Goal: Task Accomplishment & Management: Use online tool/utility

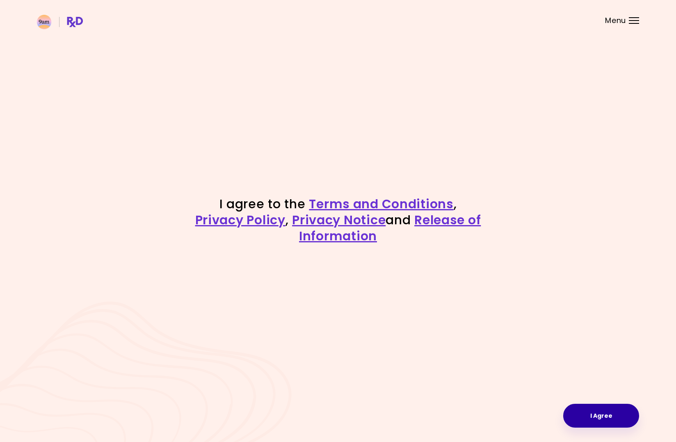
click at [606, 403] on button "I Agree" at bounding box center [601, 415] width 76 height 24
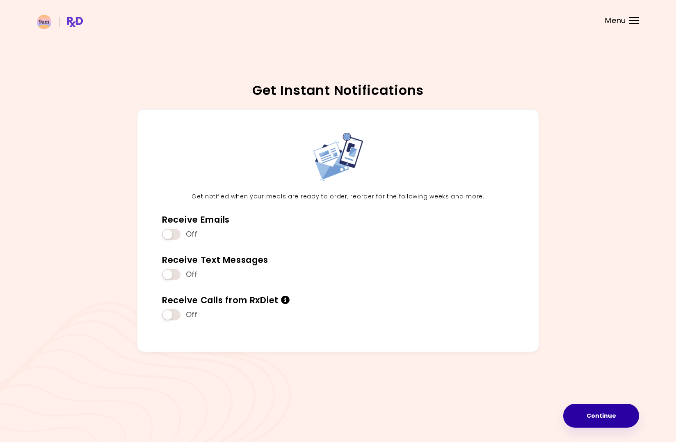
click at [603, 416] on button "Continue" at bounding box center [601, 415] width 76 height 24
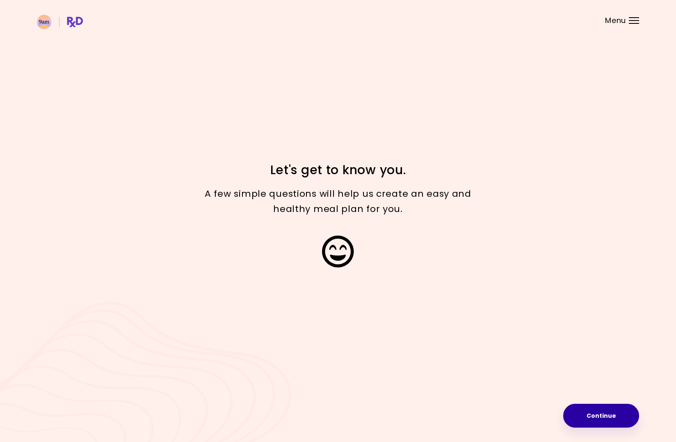
click at [577, 412] on button "Continue" at bounding box center [601, 415] width 76 height 24
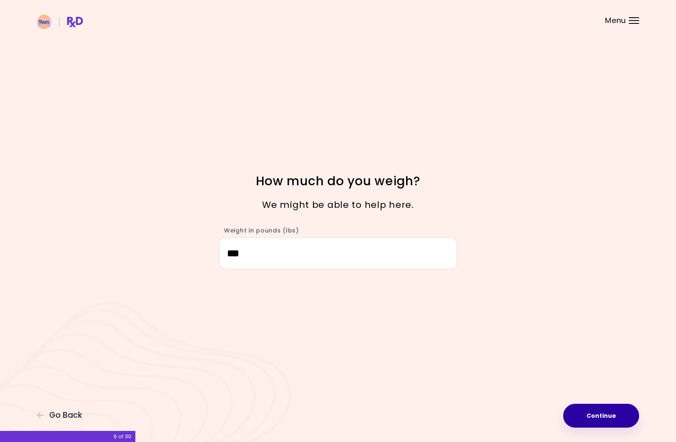
click at [627, 422] on button "Continue" at bounding box center [601, 415] width 76 height 24
select select "****"
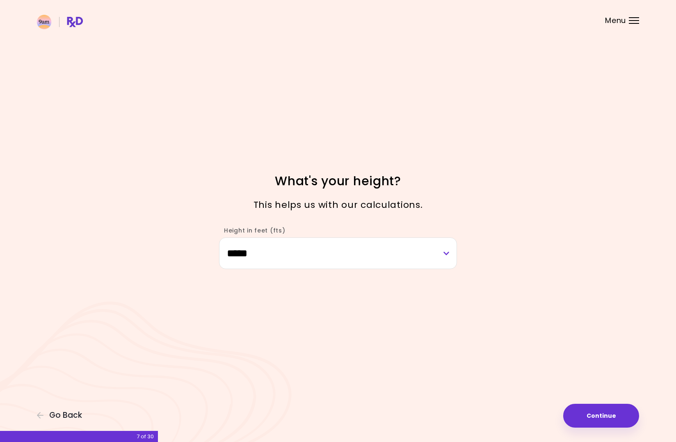
click at [614, 429] on div "**********" at bounding box center [338, 221] width 676 height 442
click at [606, 414] on button "Continue" at bounding box center [601, 415] width 76 height 24
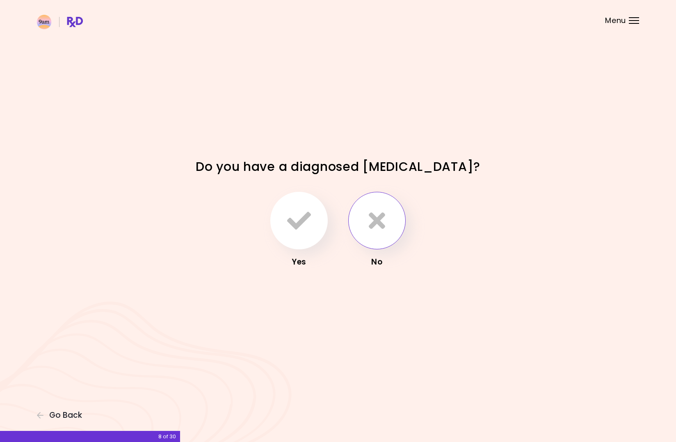
click at [358, 222] on button "button" at bounding box center [376, 220] width 57 height 57
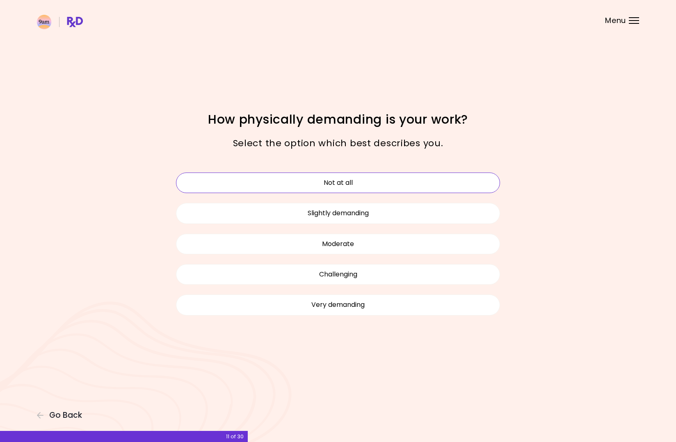
click at [471, 181] on button "Not at all" at bounding box center [338, 182] width 324 height 21
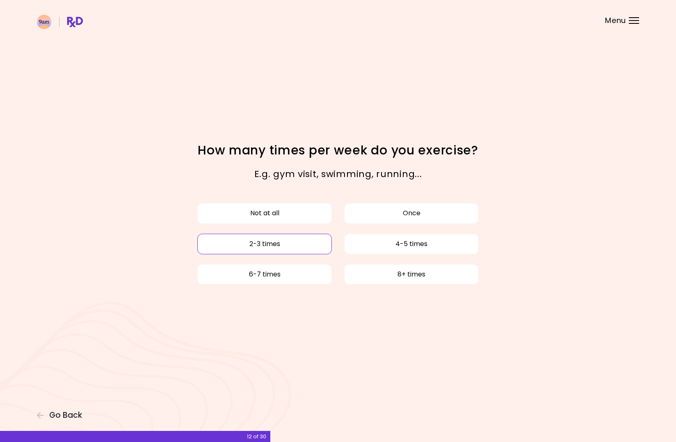
click at [275, 251] on button "2-3 times" at bounding box center [264, 244] width 135 height 21
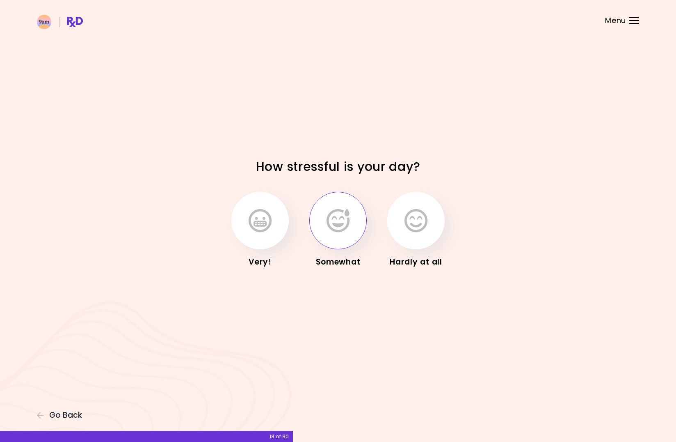
click at [346, 220] on icon "button" at bounding box center [338, 220] width 23 height 24
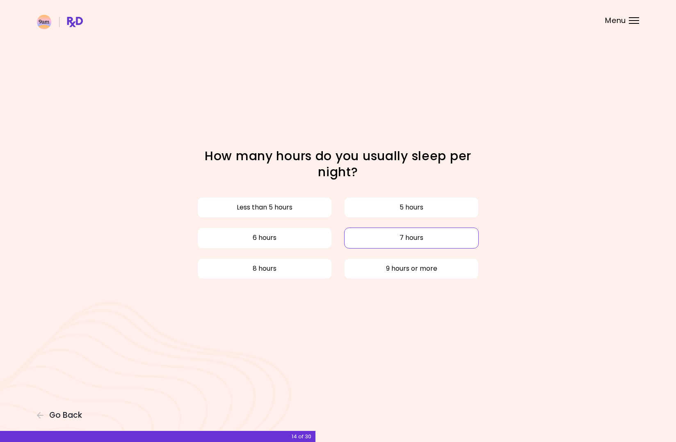
click at [420, 239] on button "7 hours" at bounding box center [411, 237] width 135 height 21
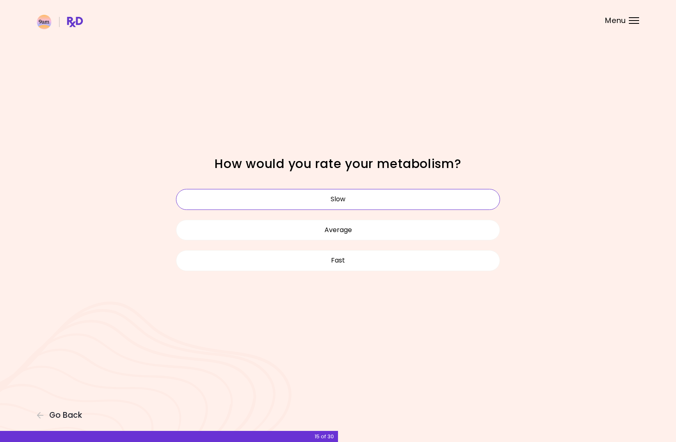
click at [432, 193] on button "Slow" at bounding box center [338, 199] width 324 height 21
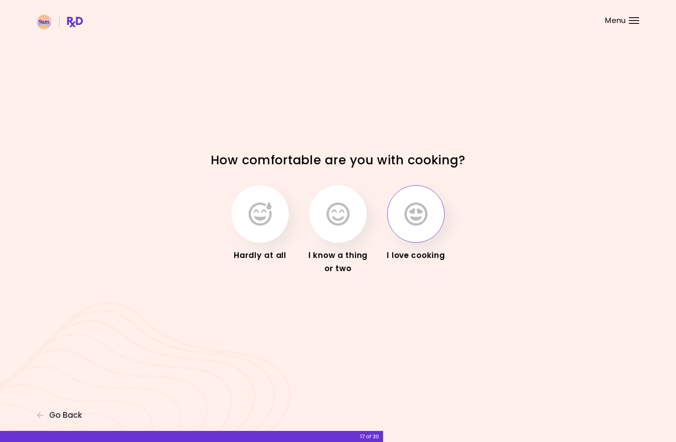
click at [421, 224] on icon "button" at bounding box center [416, 214] width 23 height 24
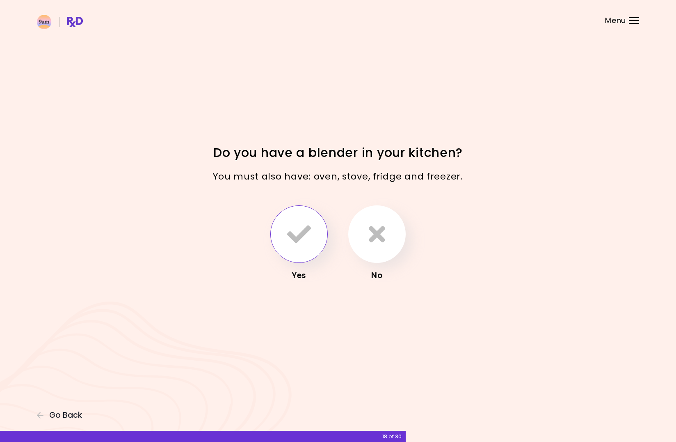
click at [317, 236] on button "button" at bounding box center [298, 233] width 57 height 57
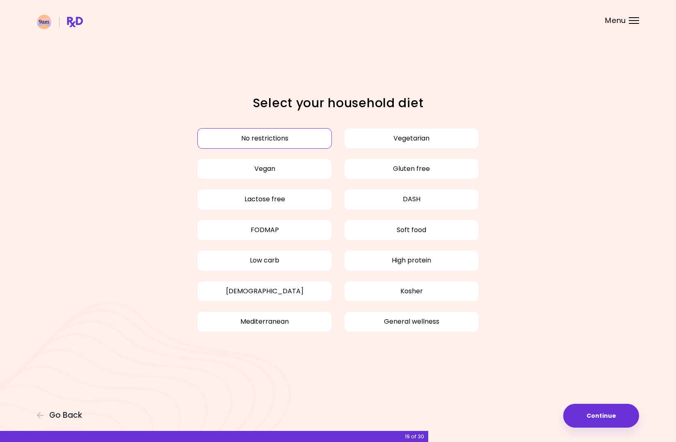
click at [241, 139] on button "No restrictions" at bounding box center [264, 138] width 135 height 21
click at [585, 410] on button "Continue" at bounding box center [601, 415] width 76 height 24
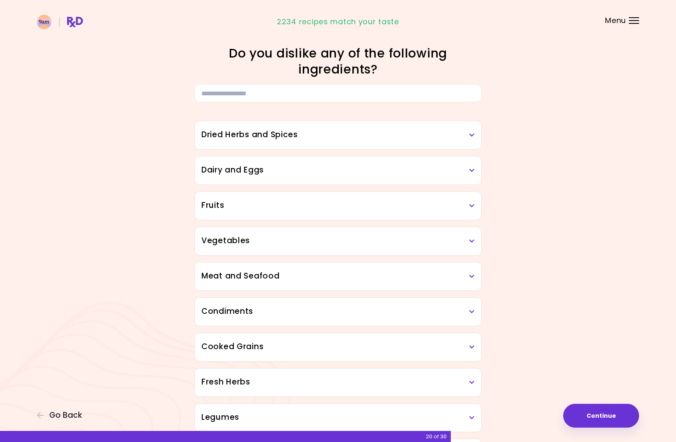
scroll to position [24, 0]
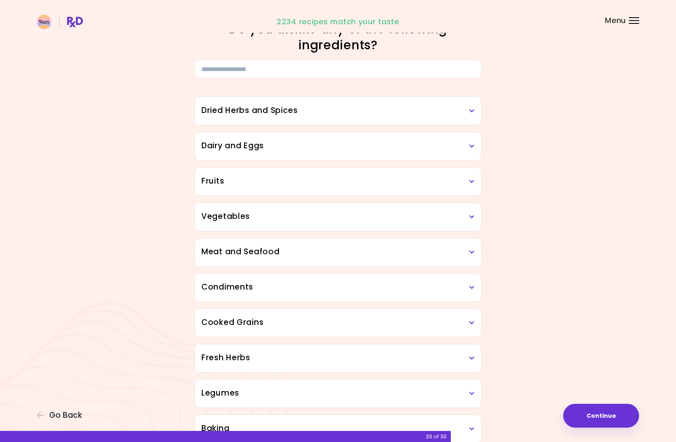
click at [445, 219] on h3 "Vegetables" at bounding box center [338, 217] width 273 height 12
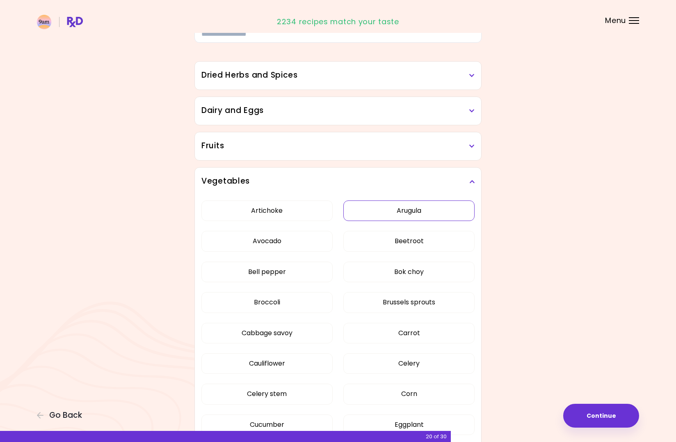
scroll to position [69, 0]
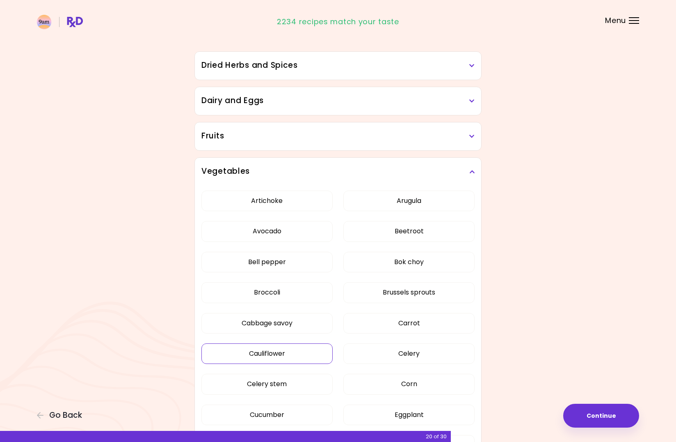
click at [283, 360] on button "Cauliflower" at bounding box center [267, 353] width 131 height 21
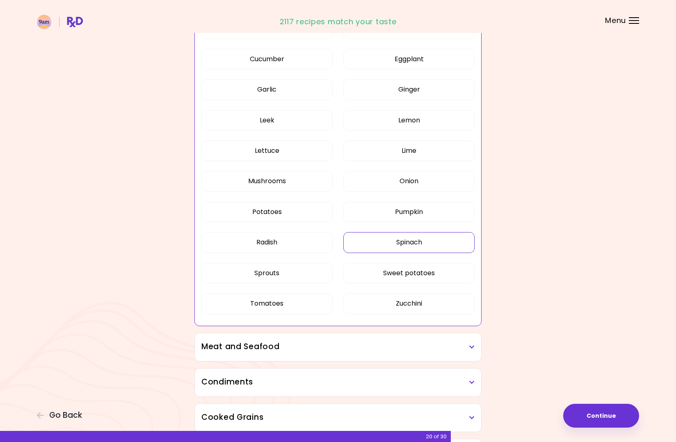
scroll to position [427, 0]
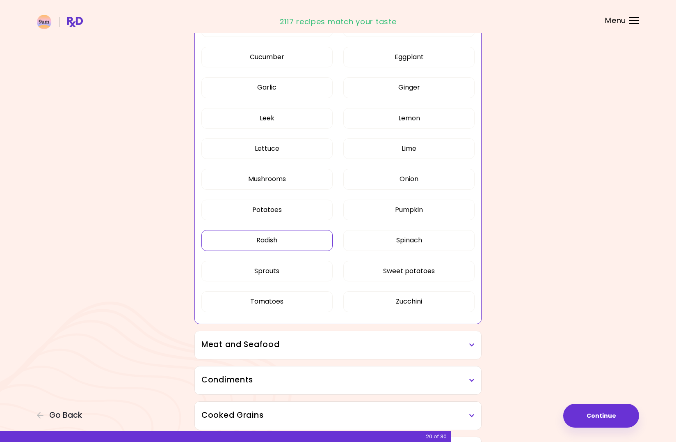
click at [295, 247] on button "Radish" at bounding box center [267, 240] width 131 height 21
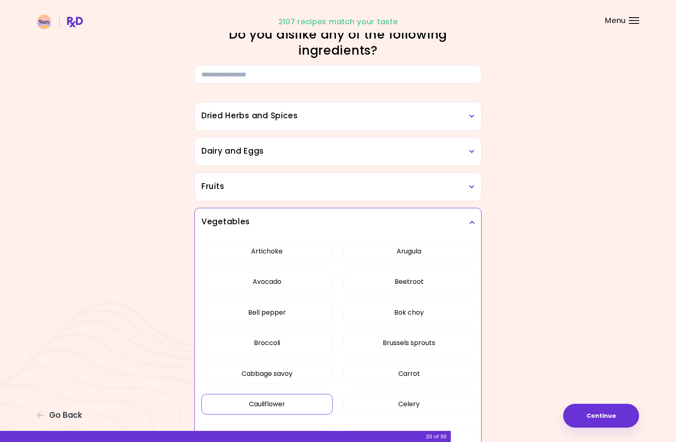
scroll to position [0, 0]
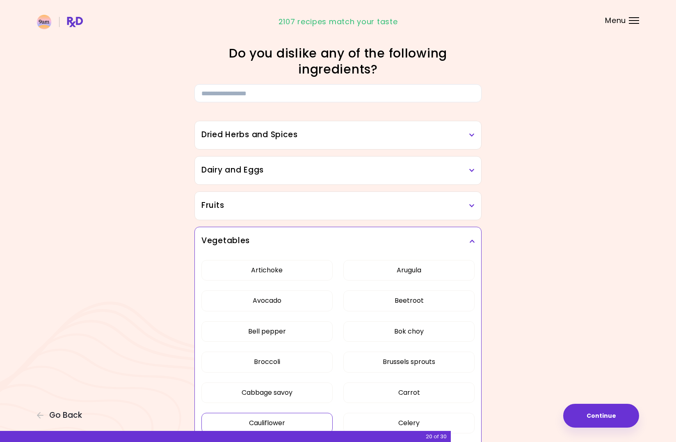
click at [470, 241] on icon at bounding box center [471, 241] width 5 height 6
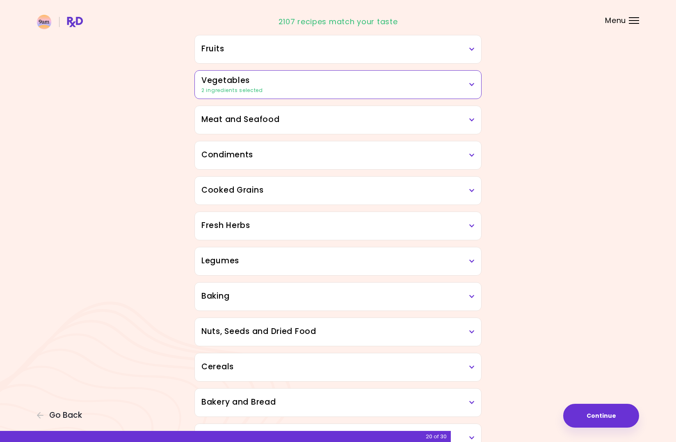
scroll to position [157, 0]
click at [475, 261] on div "Legumes" at bounding box center [338, 260] width 286 height 28
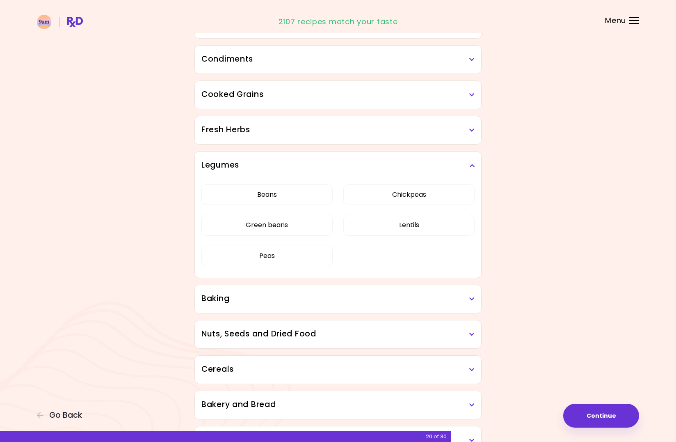
scroll to position [274, 0]
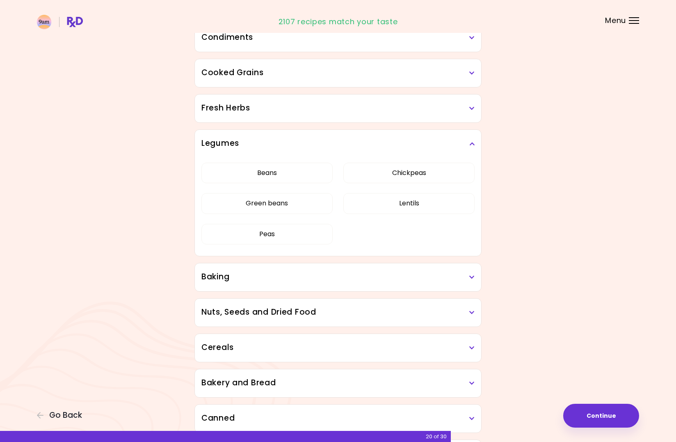
drag, startPoint x: 489, startPoint y: 262, endPoint x: 546, endPoint y: 242, distance: 60.1
click at [546, 242] on div "Focusable invisible element Do you dislike any of the following ingredients? Dr…" at bounding box center [338, 137] width 676 height 822
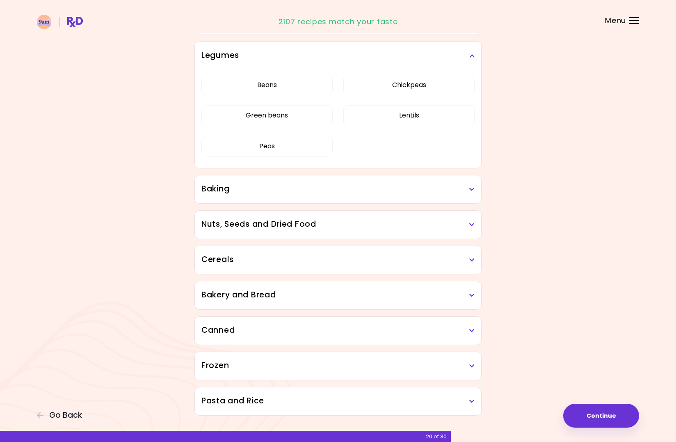
scroll to position [380, 0]
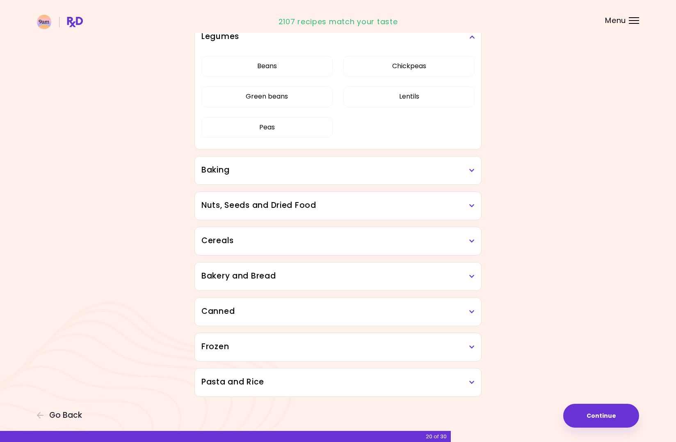
click at [462, 385] on h3 "Pasta and Rice" at bounding box center [338, 382] width 273 height 12
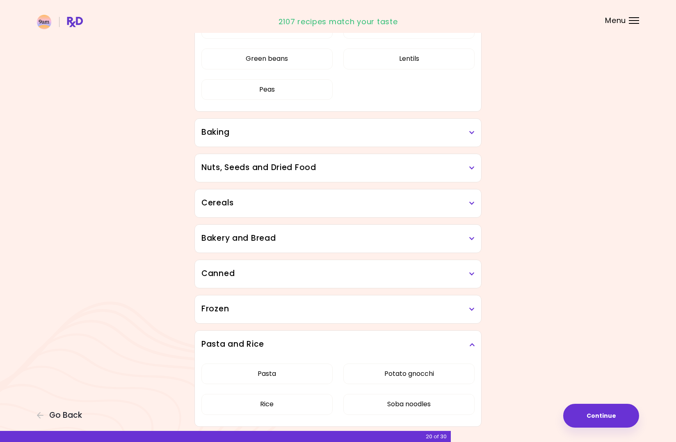
scroll to position [448, 0]
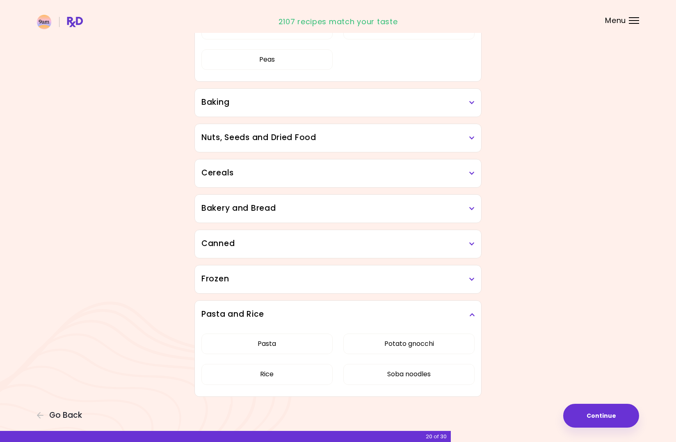
drag, startPoint x: 469, startPoint y: 313, endPoint x: 473, endPoint y: 312, distance: 4.6
click at [469, 313] on h3 "Pasta and Rice" at bounding box center [338, 314] width 273 height 12
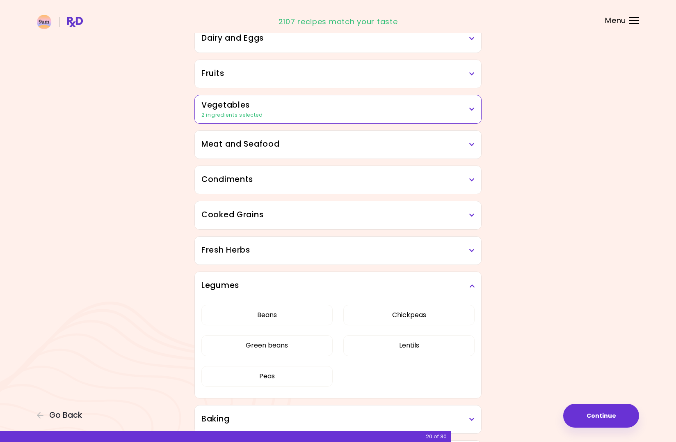
scroll to position [76, 0]
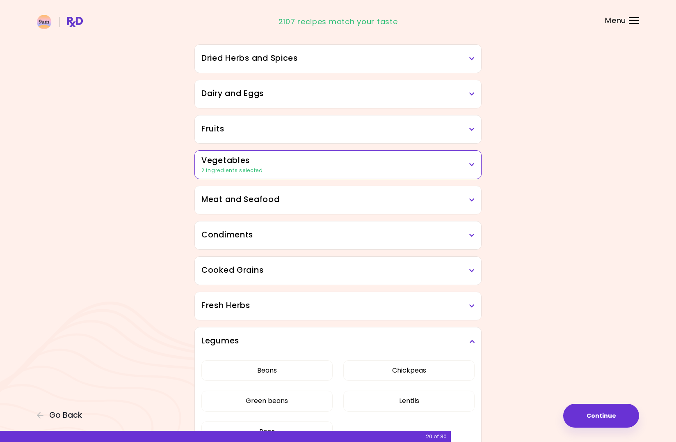
click at [462, 269] on h3 "Cooked Grains" at bounding box center [338, 270] width 273 height 12
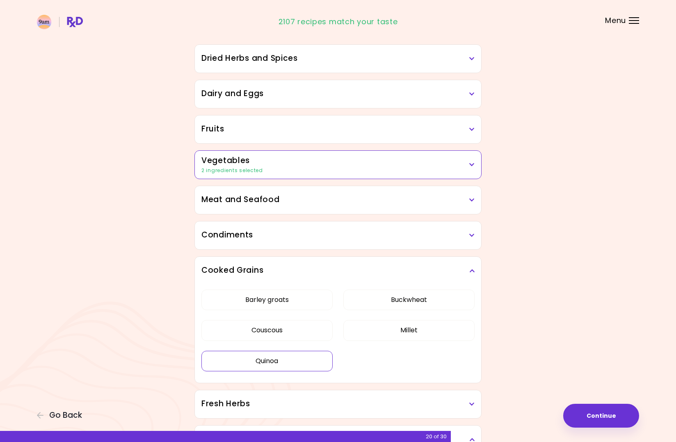
click at [306, 358] on button "Quinoa" at bounding box center [267, 360] width 131 height 21
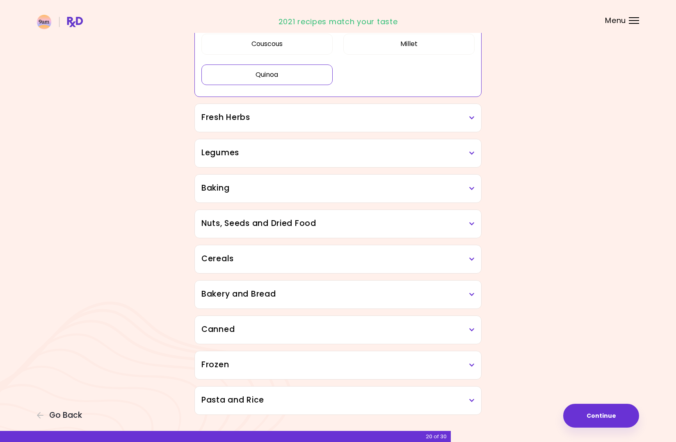
scroll to position [380, 0]
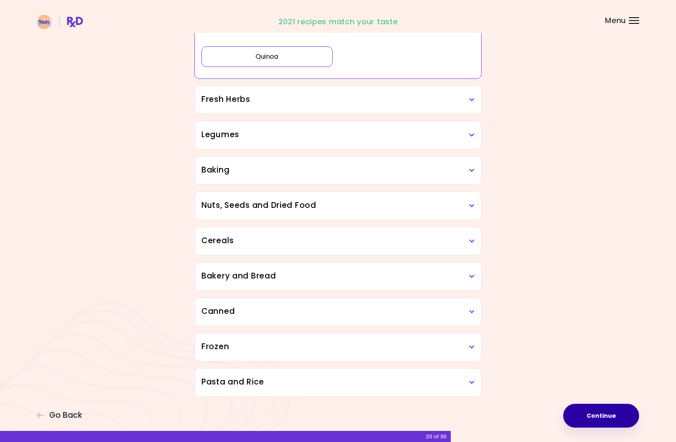
click at [602, 412] on button "Continue" at bounding box center [601, 415] width 76 height 24
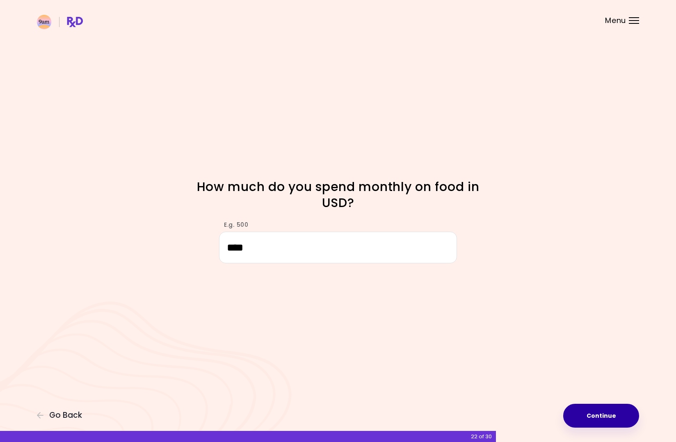
type input "****"
click at [609, 426] on button "Continue" at bounding box center [601, 415] width 76 height 24
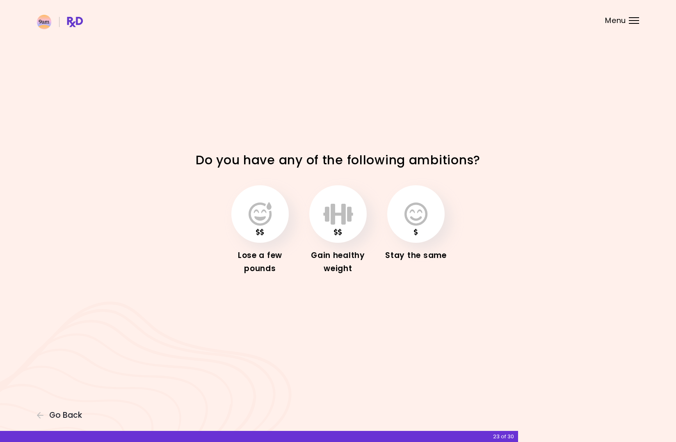
drag, startPoint x: 339, startPoint y: 219, endPoint x: 237, endPoint y: 157, distance: 119.2
click at [240, 150] on div "Focusable invisible element Do you have any of the following ambitions? Lose a …" at bounding box center [338, 221] width 676 height 442
click at [273, 220] on button "button" at bounding box center [259, 213] width 57 height 57
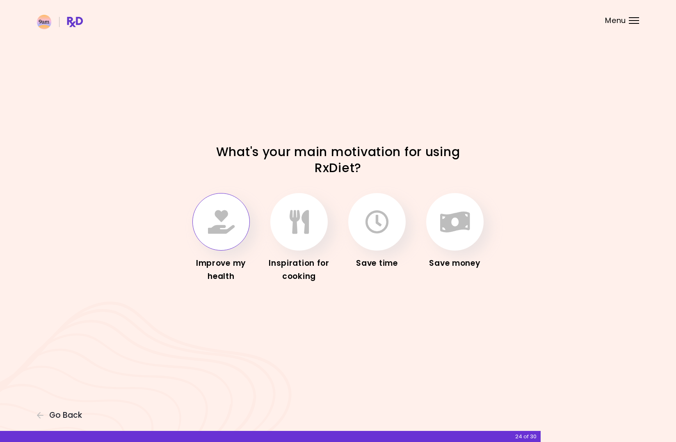
click at [222, 219] on icon "button" at bounding box center [221, 222] width 27 height 24
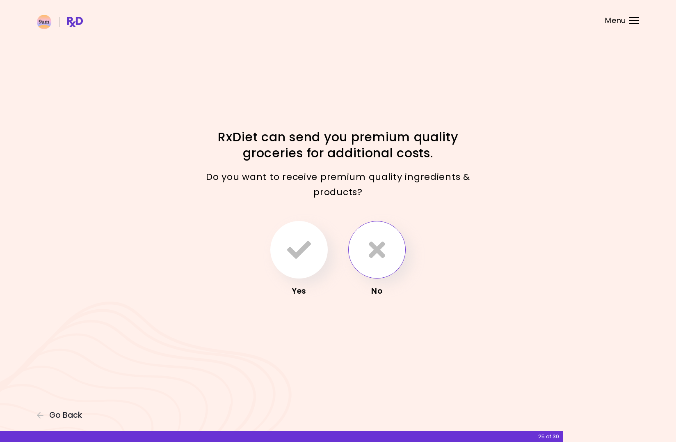
click at [390, 264] on button "button" at bounding box center [376, 249] width 57 height 57
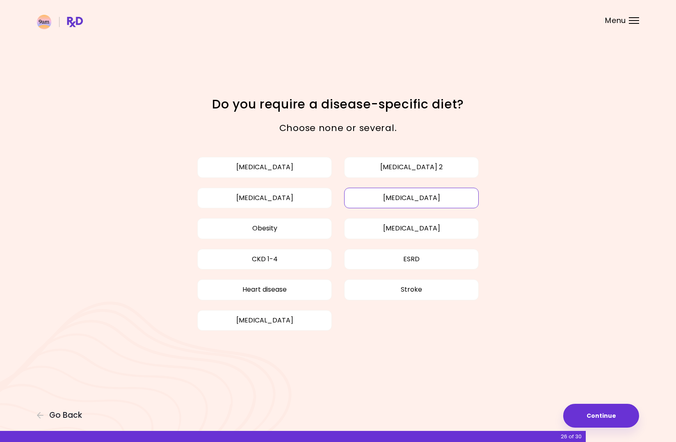
drag, startPoint x: 453, startPoint y: 199, endPoint x: 476, endPoint y: 201, distance: 22.6
click at [454, 199] on button "[MEDICAL_DATA]" at bounding box center [411, 198] width 135 height 21
click at [268, 222] on button "Obesity" at bounding box center [264, 228] width 135 height 21
click at [615, 417] on button "Continue" at bounding box center [601, 415] width 76 height 24
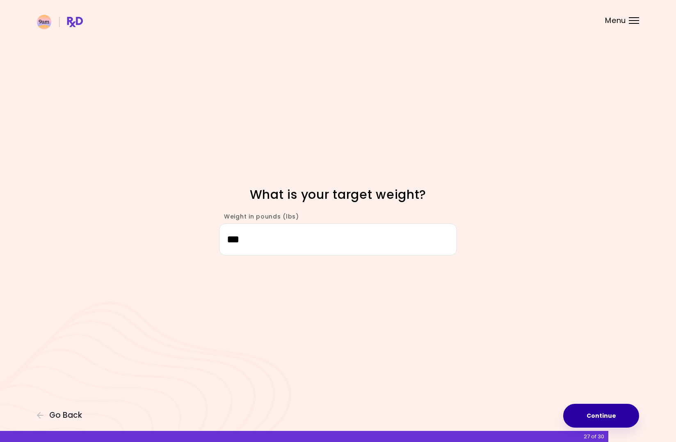
type input "***"
click at [614, 423] on button "Continue" at bounding box center [601, 415] width 76 height 24
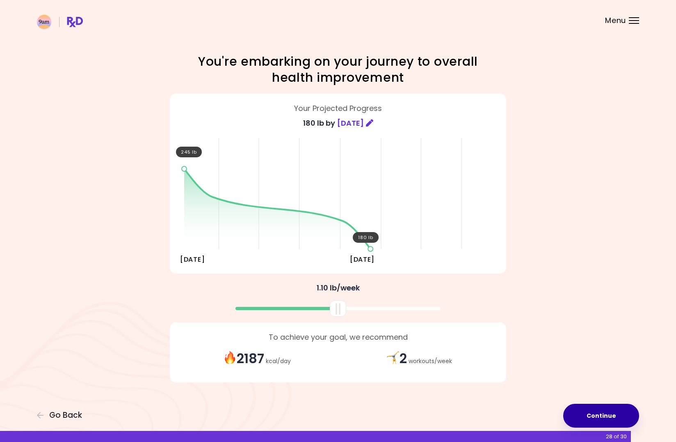
click at [612, 412] on button "Continue" at bounding box center [601, 415] width 76 height 24
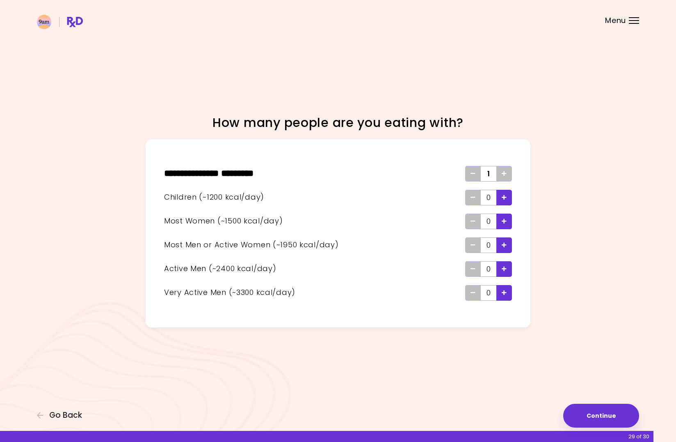
click at [508, 221] on div "Add - Woman" at bounding box center [505, 221] width 16 height 16
click at [620, 404] on button "Continue" at bounding box center [601, 415] width 76 height 24
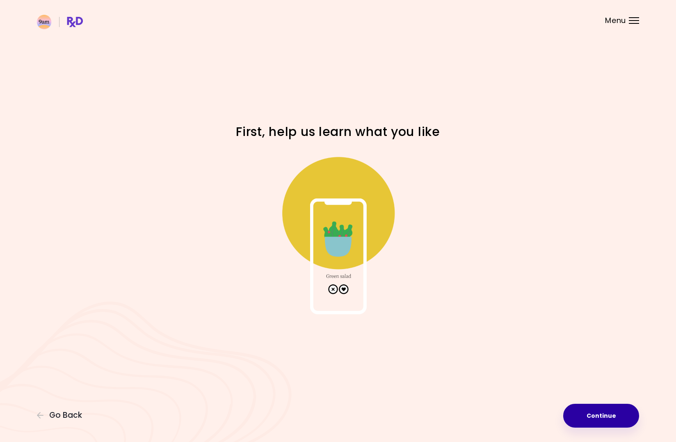
click at [620, 405] on button "Continue" at bounding box center [601, 415] width 76 height 24
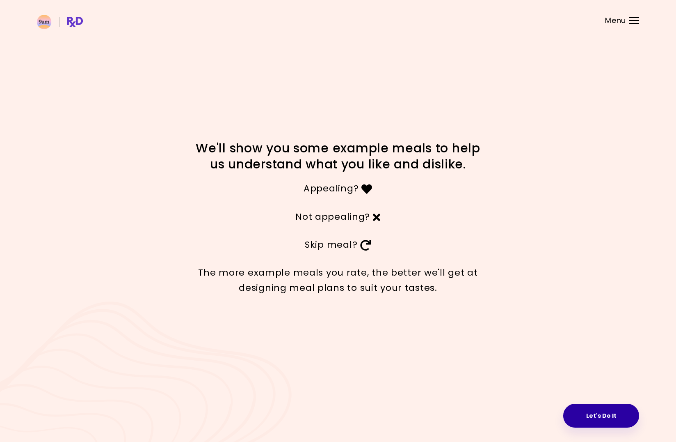
click at [597, 407] on button "Let's Do It" at bounding box center [601, 415] width 76 height 24
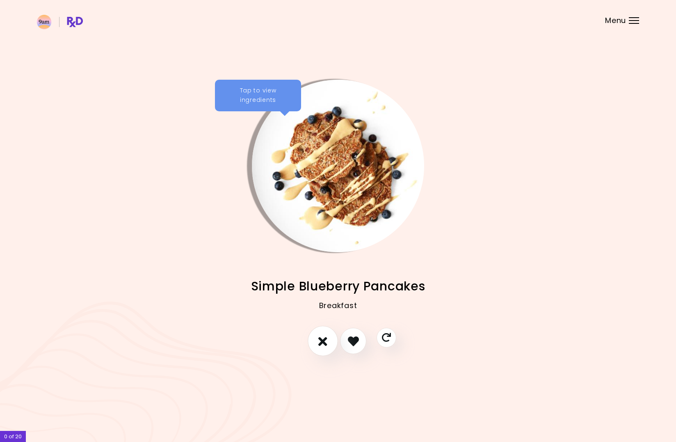
click at [330, 341] on button "I don't like this recipe" at bounding box center [323, 341] width 30 height 30
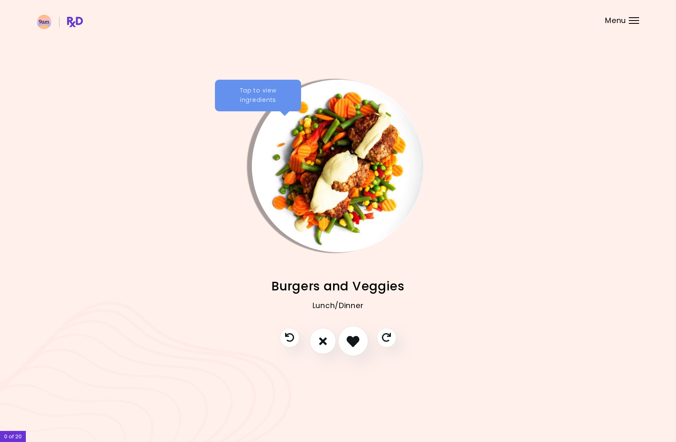
click at [351, 341] on icon "I like this recipe" at bounding box center [353, 340] width 13 height 13
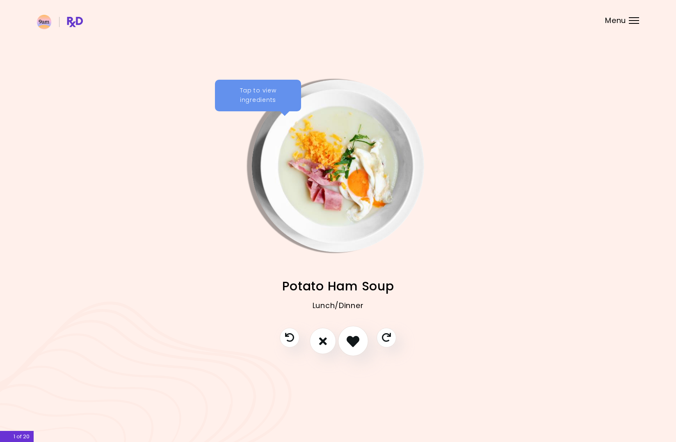
click at [351, 341] on icon "I like this recipe" at bounding box center [353, 340] width 13 height 13
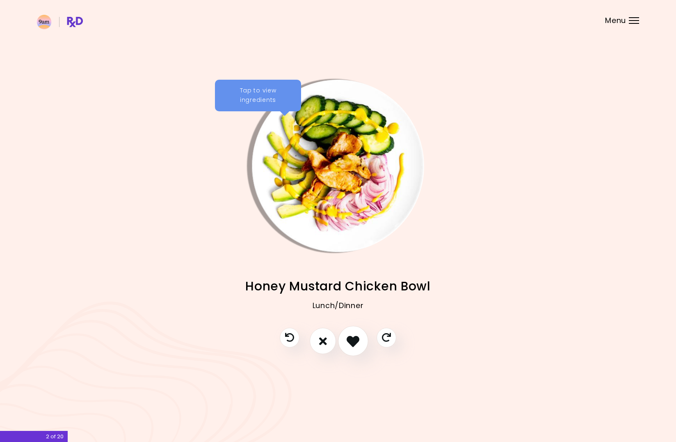
click at [351, 341] on icon "I like this recipe" at bounding box center [353, 340] width 13 height 13
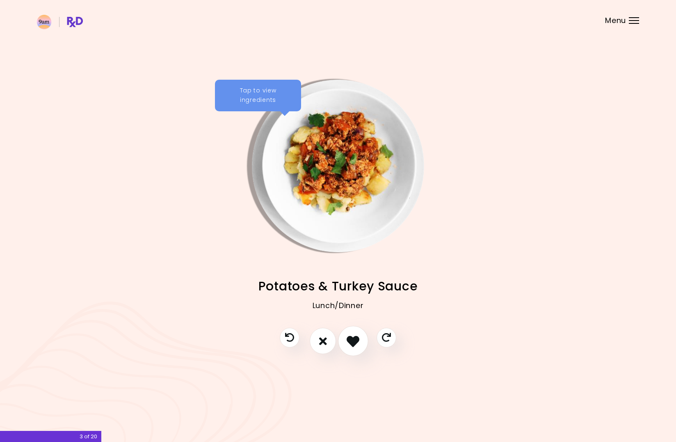
click at [351, 341] on icon "I like this recipe" at bounding box center [353, 340] width 13 height 13
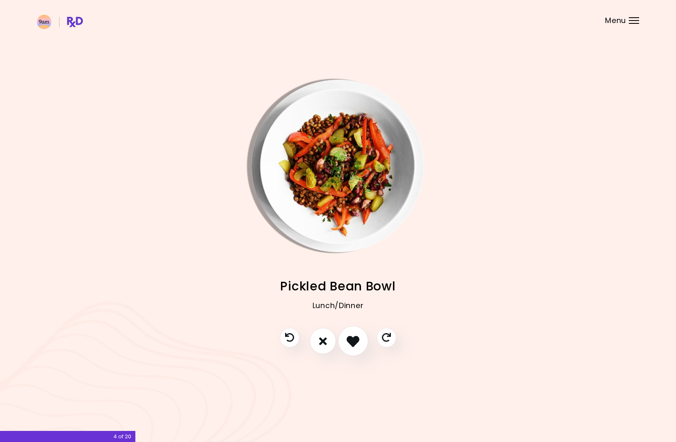
click at [357, 339] on icon "I like this recipe" at bounding box center [353, 340] width 13 height 13
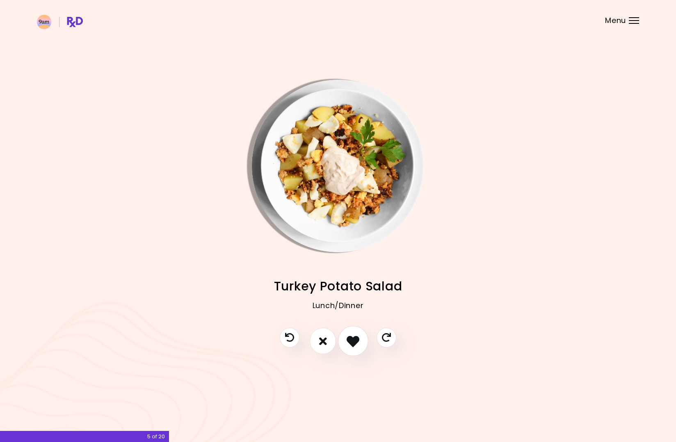
click at [357, 339] on icon "I like this recipe" at bounding box center [353, 340] width 13 height 13
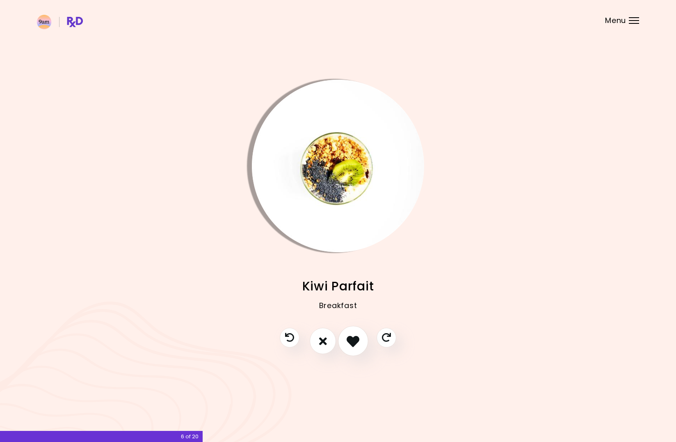
click at [357, 339] on icon "I like this recipe" at bounding box center [353, 340] width 13 height 13
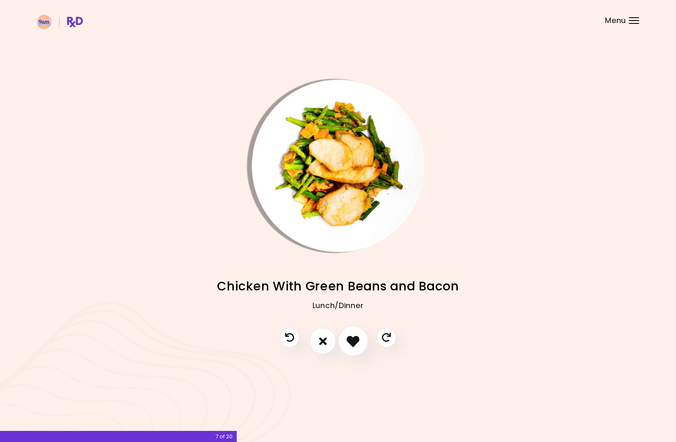
click at [357, 339] on icon "I like this recipe" at bounding box center [353, 340] width 13 height 13
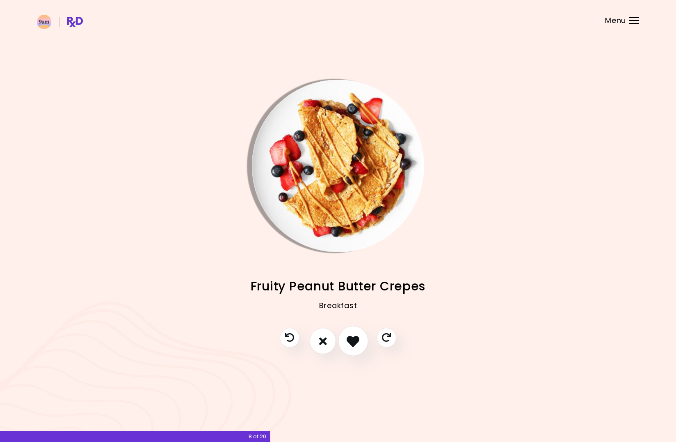
click at [358, 339] on icon "I like this recipe" at bounding box center [353, 340] width 13 height 13
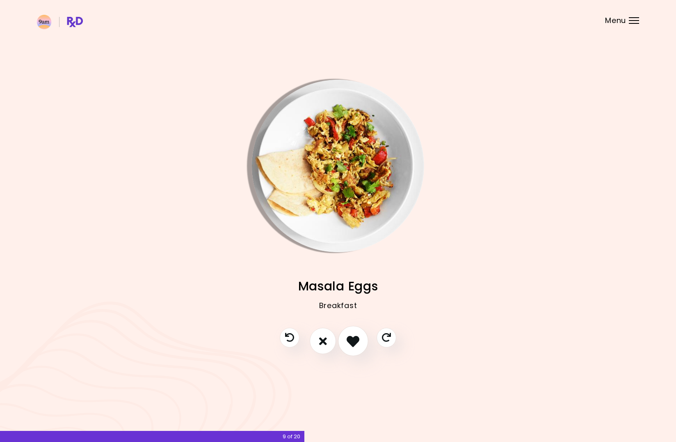
click at [357, 339] on icon "I like this recipe" at bounding box center [353, 340] width 13 height 13
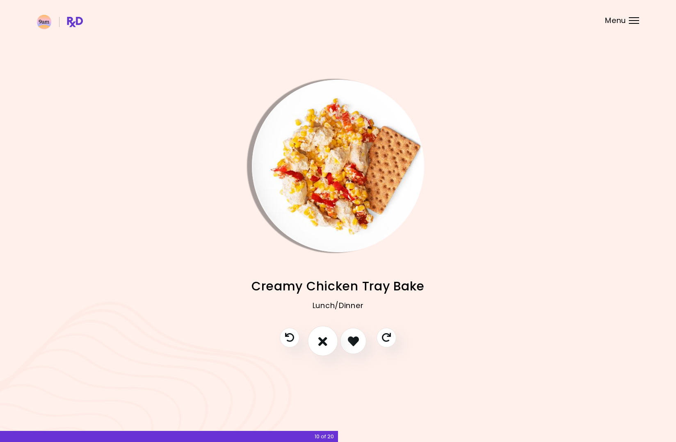
click at [323, 342] on icon "I don't like this recipe" at bounding box center [322, 340] width 9 height 13
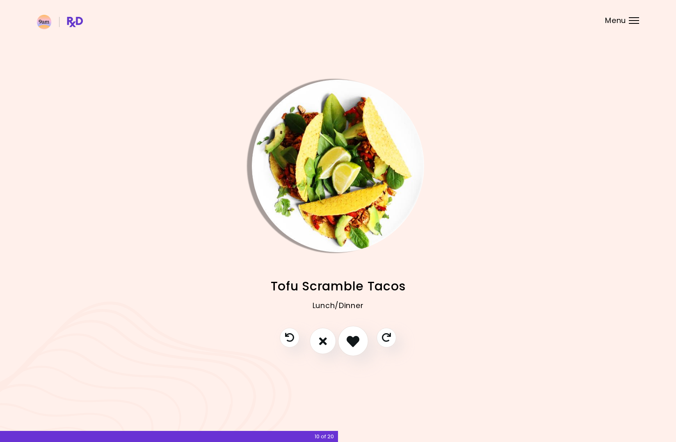
click at [355, 337] on icon "I like this recipe" at bounding box center [353, 340] width 13 height 13
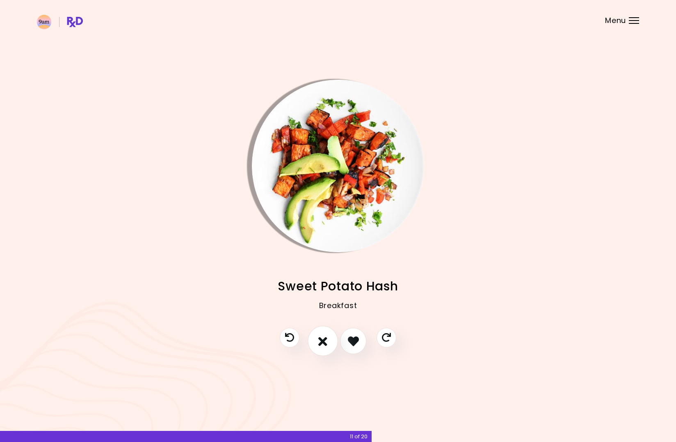
click at [319, 341] on icon "I don't like this recipe" at bounding box center [322, 340] width 9 height 13
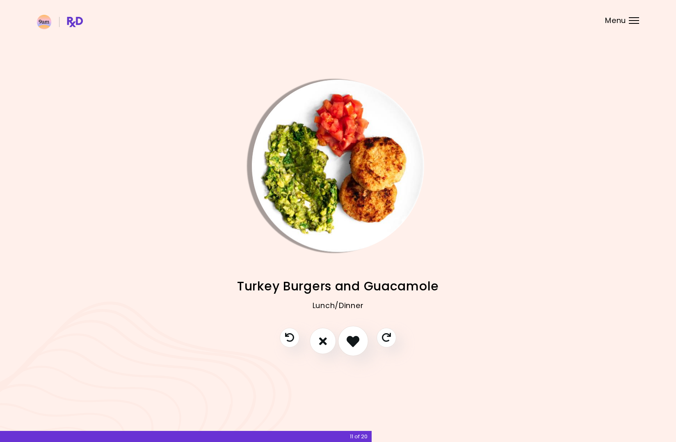
click at [353, 341] on icon "I like this recipe" at bounding box center [353, 340] width 13 height 13
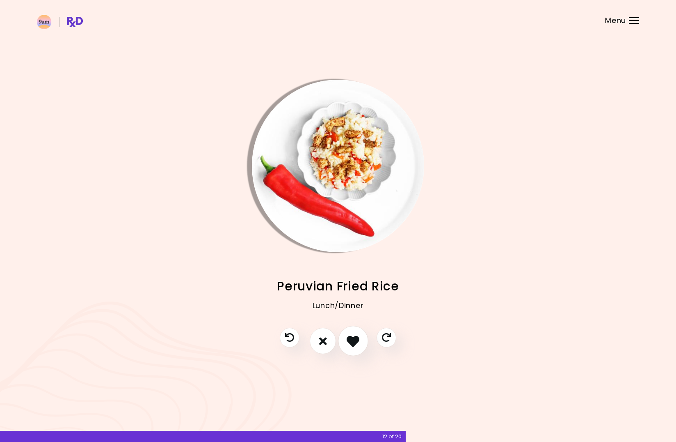
click at [353, 341] on icon "I like this recipe" at bounding box center [353, 340] width 13 height 13
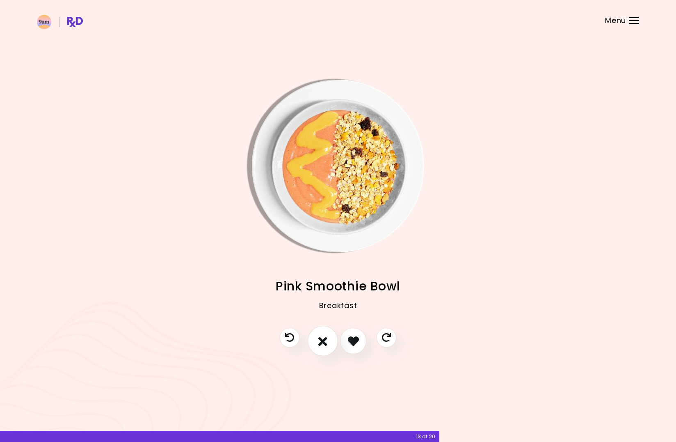
click at [321, 340] on icon "I don't like this recipe" at bounding box center [322, 340] width 9 height 13
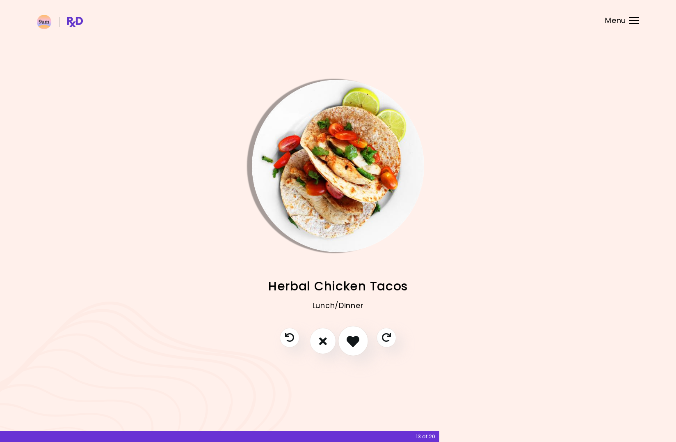
click at [366, 337] on button "I like this recipe" at bounding box center [353, 341] width 30 height 30
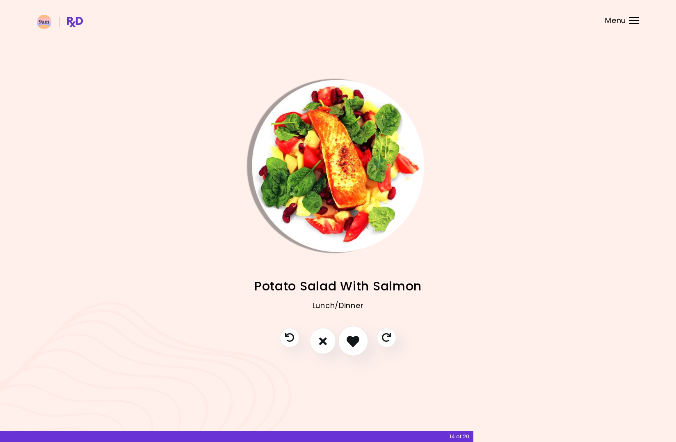
click at [355, 340] on icon "I like this recipe" at bounding box center [353, 340] width 13 height 13
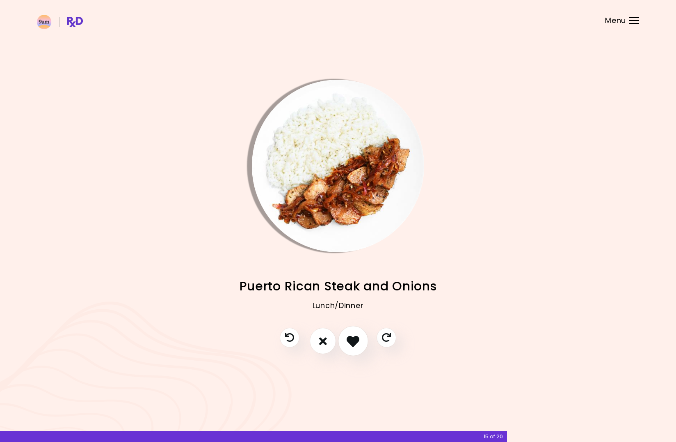
click at [355, 340] on icon "I like this recipe" at bounding box center [353, 340] width 13 height 13
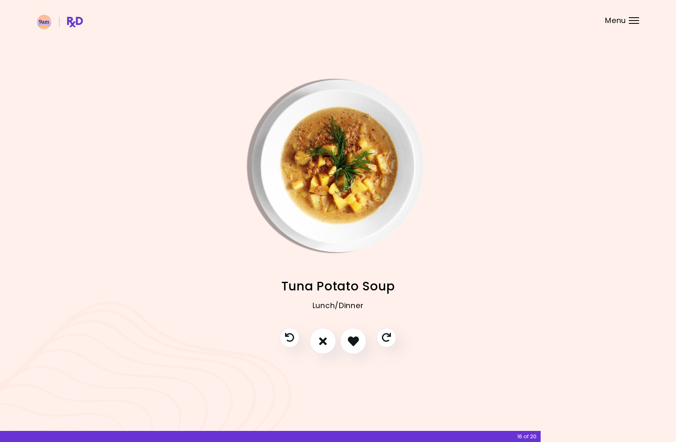
drag, startPoint x: 355, startPoint y: 340, endPoint x: 460, endPoint y: 275, distance: 123.5
click at [460, 275] on div "Simple Blueberry Pancakes Breakfast Burgers and Veggies Lunch/Dinner Potato Ham…" at bounding box center [338, 221] width 676 height 442
click at [318, 339] on icon "I don't like this recipe" at bounding box center [322, 340] width 9 height 13
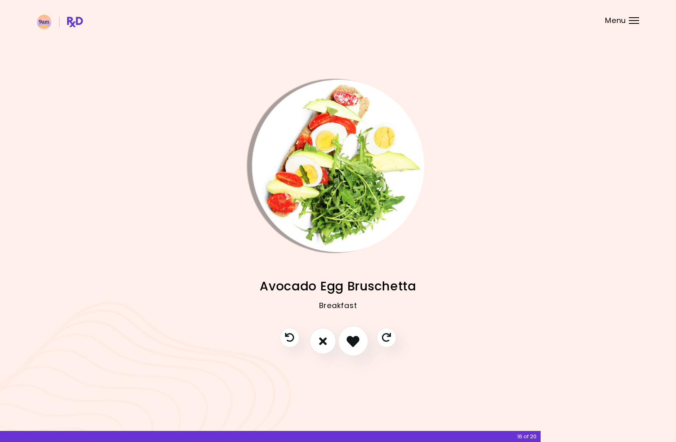
click at [351, 337] on icon "I like this recipe" at bounding box center [353, 340] width 13 height 13
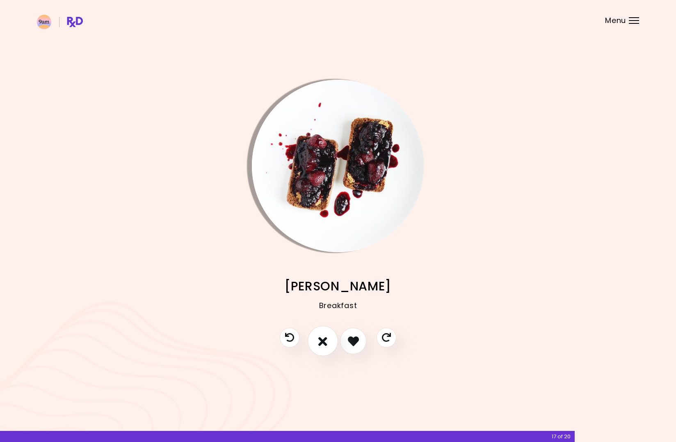
click at [321, 340] on icon "I don't like this recipe" at bounding box center [322, 340] width 9 height 13
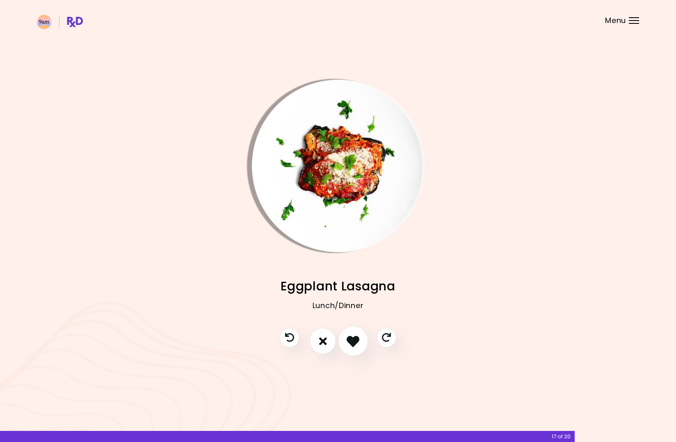
click at [350, 338] on icon "I like this recipe" at bounding box center [353, 340] width 13 height 13
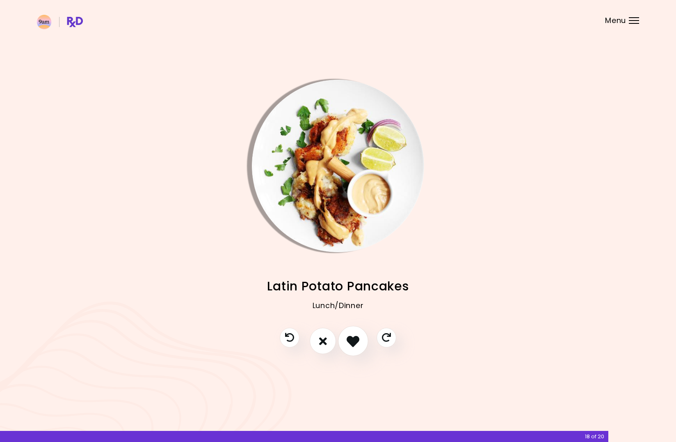
click at [350, 338] on icon "I like this recipe" at bounding box center [353, 340] width 13 height 13
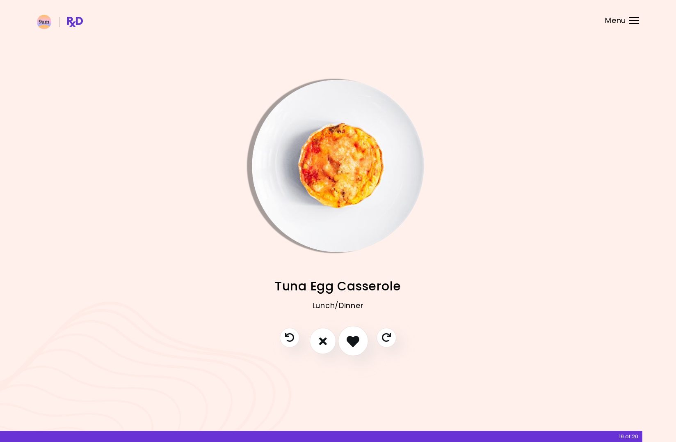
click at [362, 337] on button "I like this recipe" at bounding box center [353, 341] width 30 height 30
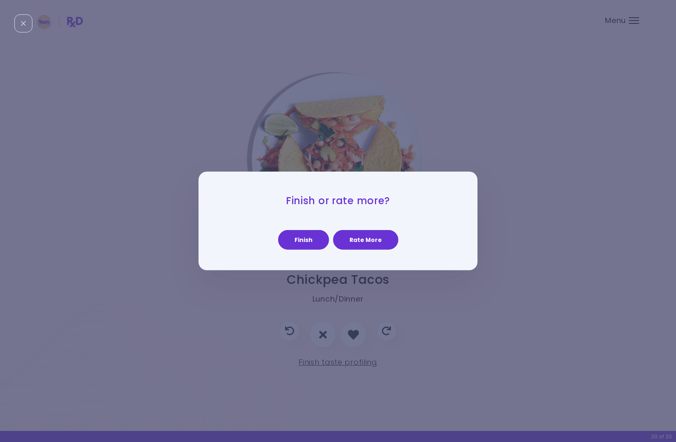
click at [440, 236] on div "Finish Rate More" at bounding box center [338, 236] width 238 height 28
click at [370, 240] on button "Rate More" at bounding box center [365, 240] width 65 height 20
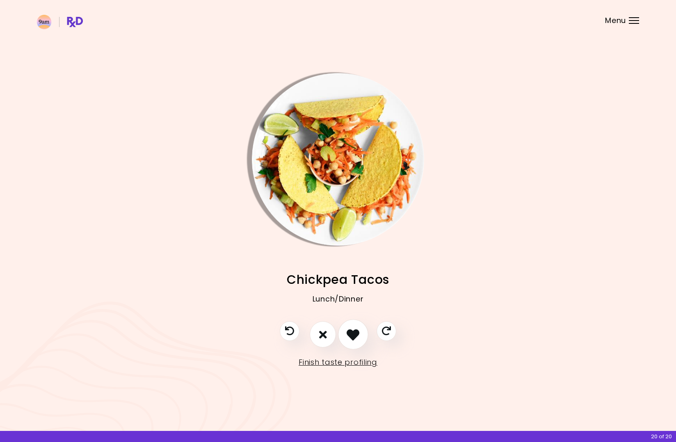
click at [360, 331] on icon "I like this recipe" at bounding box center [353, 334] width 13 height 13
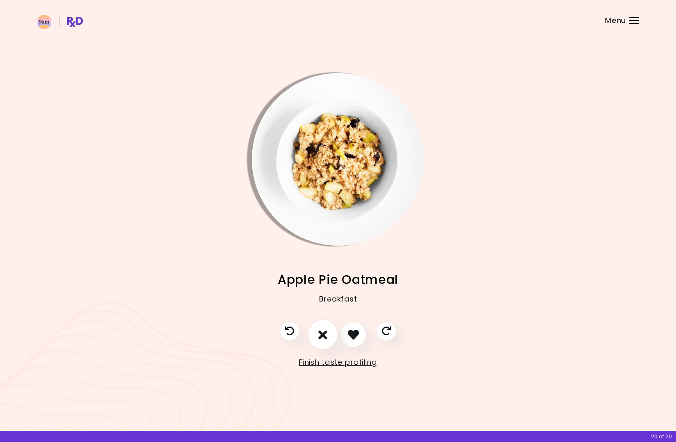
click at [321, 333] on icon "I don't like this recipe" at bounding box center [322, 334] width 9 height 13
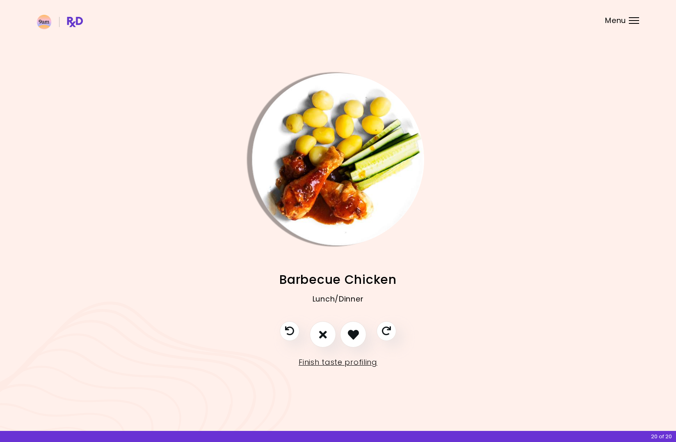
drag, startPoint x: 338, startPoint y: 333, endPoint x: 345, endPoint y: 332, distance: 6.6
click at [338, 333] on div at bounding box center [338, 338] width 133 height 34
click at [349, 332] on icon "I like this recipe" at bounding box center [353, 334] width 13 height 13
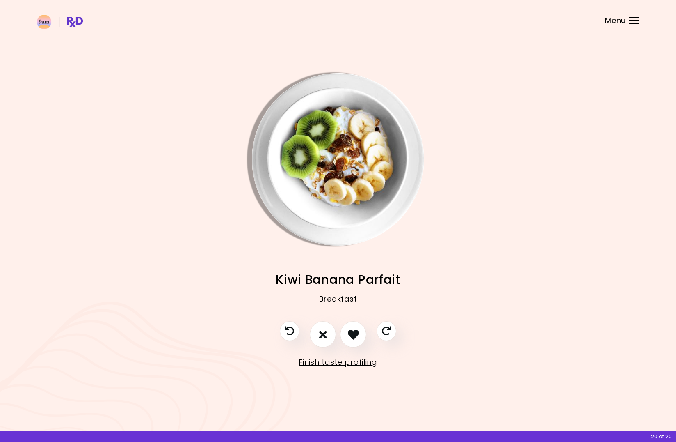
click at [307, 336] on div at bounding box center [338, 338] width 133 height 34
click at [330, 335] on button "I don't like this recipe" at bounding box center [323, 334] width 30 height 30
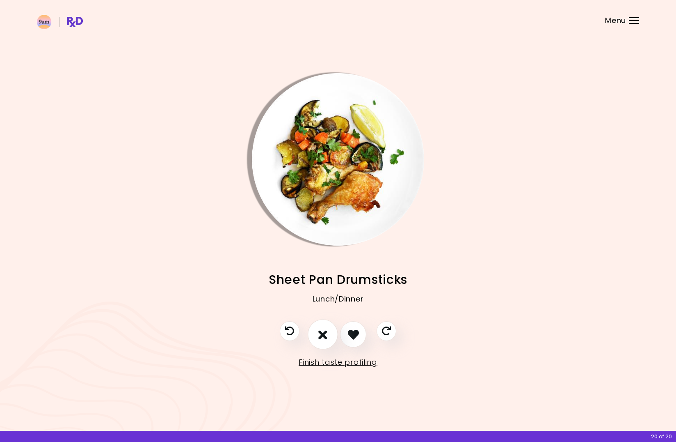
click at [330, 335] on button "I don't like this recipe" at bounding box center [323, 334] width 30 height 30
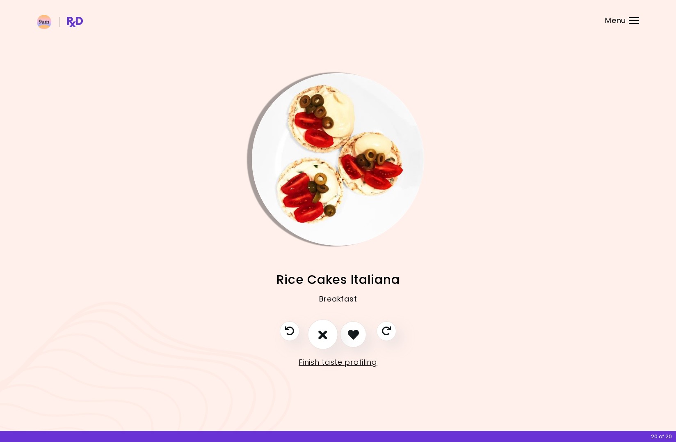
click at [330, 335] on button "I don't like this recipe" at bounding box center [323, 334] width 30 height 30
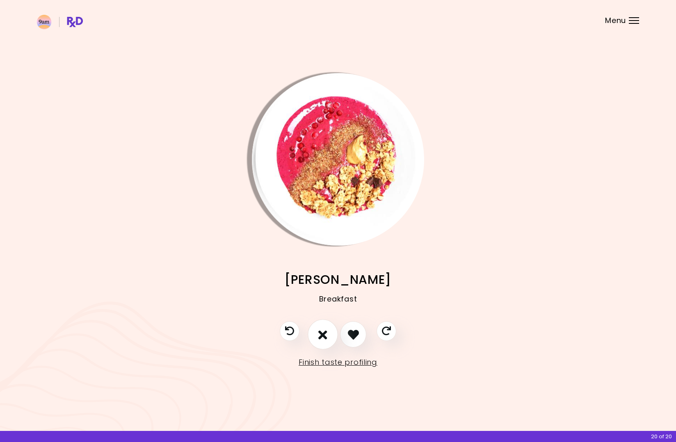
click at [330, 335] on button "I don't like this recipe" at bounding box center [323, 334] width 30 height 30
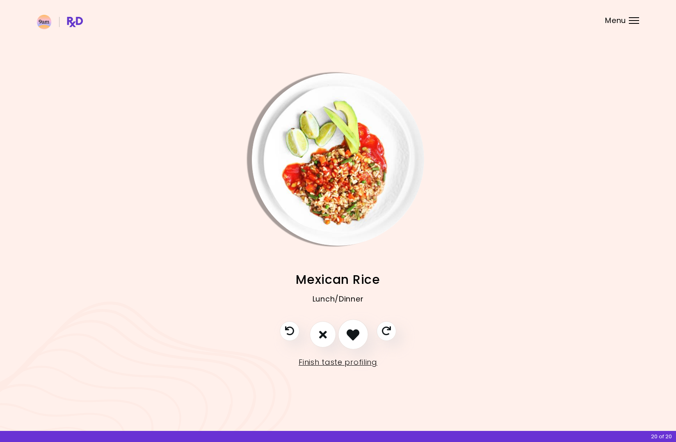
click at [353, 328] on icon "I like this recipe" at bounding box center [353, 334] width 13 height 13
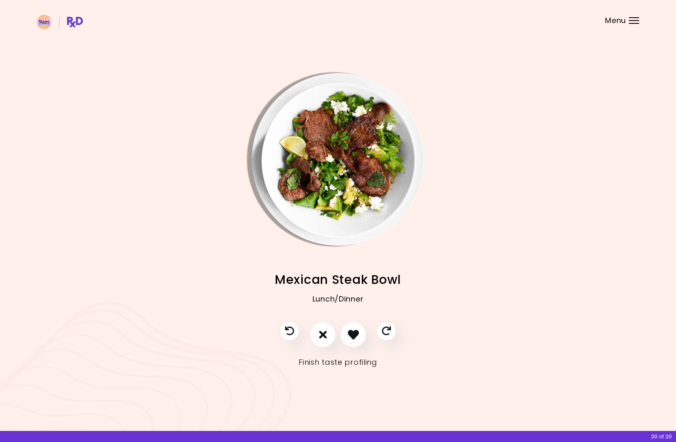
click at [355, 363] on link "Finish taste profiling" at bounding box center [338, 361] width 79 height 13
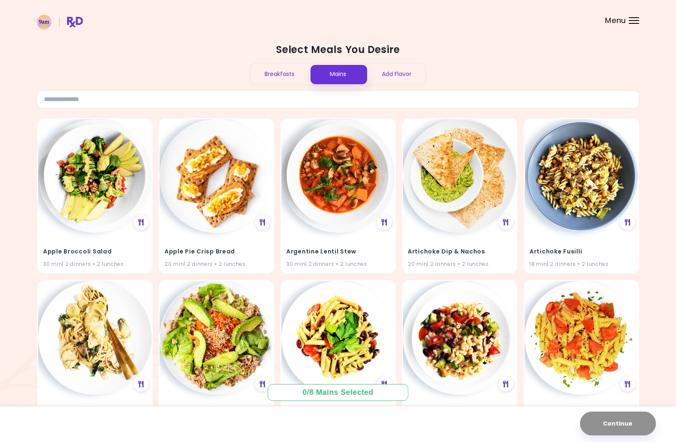
click at [252, 39] on div "Select Meals You Desire Breakfasts Mains Add Flavor Apple Broccoli Salad 30 min…" at bounding box center [338, 417] width 602 height 764
click at [369, 179] on img at bounding box center [339, 175] width 114 height 114
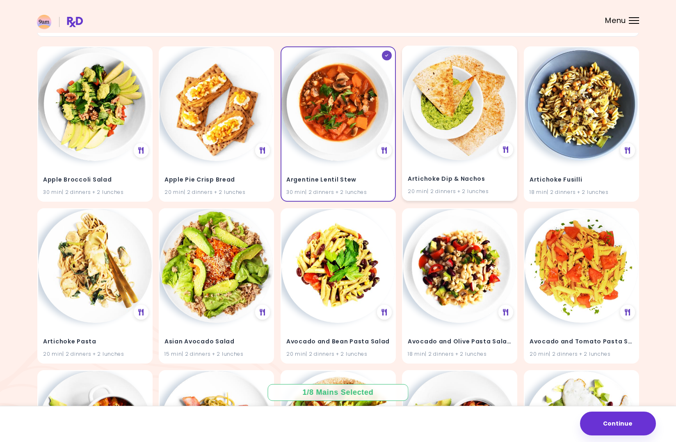
scroll to position [74, 0]
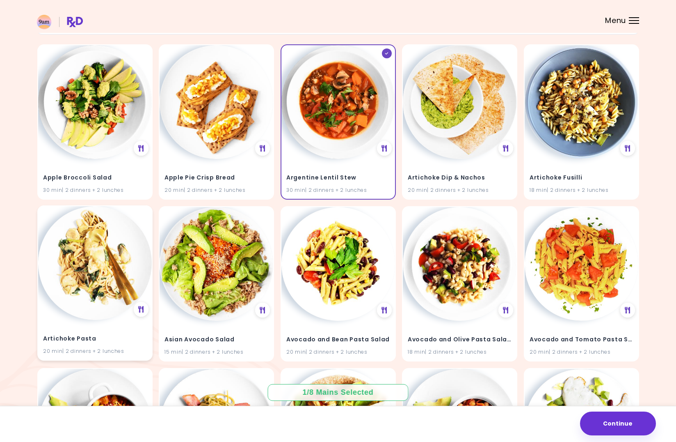
click at [93, 281] on img at bounding box center [95, 263] width 114 height 114
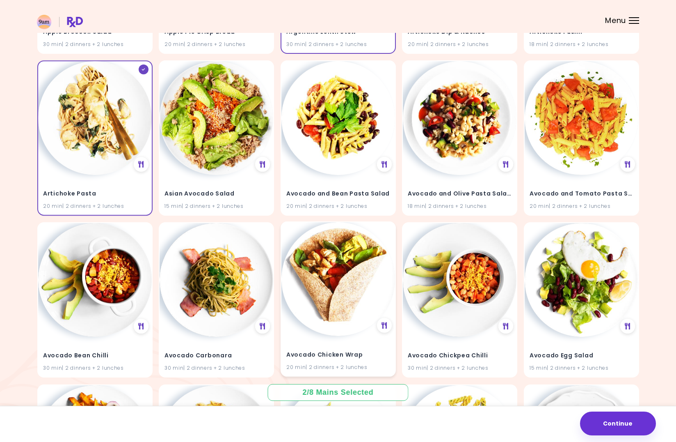
scroll to position [219, 0]
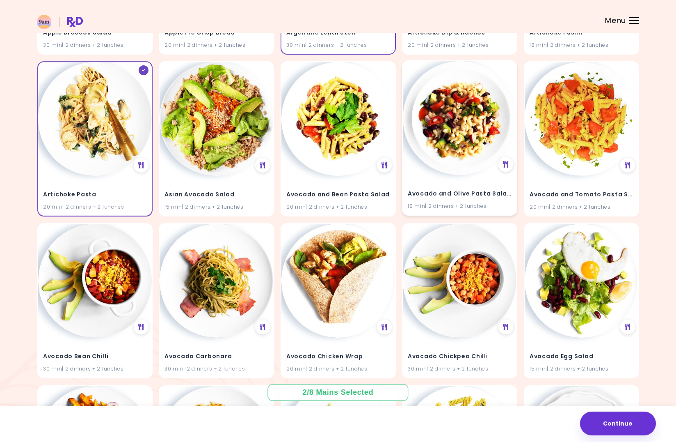
click at [469, 158] on img at bounding box center [460, 118] width 114 height 114
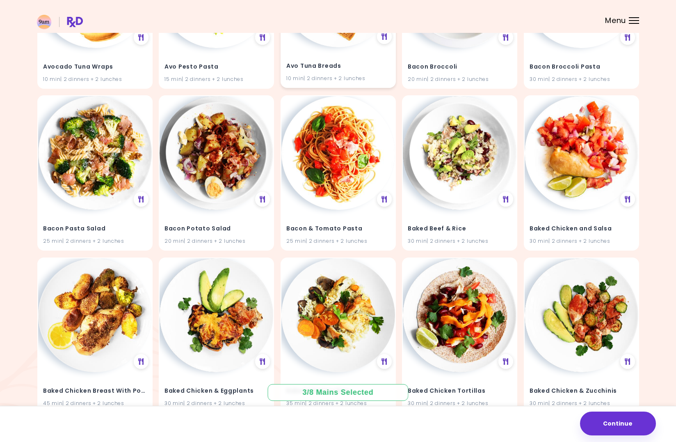
scroll to position [995, 0]
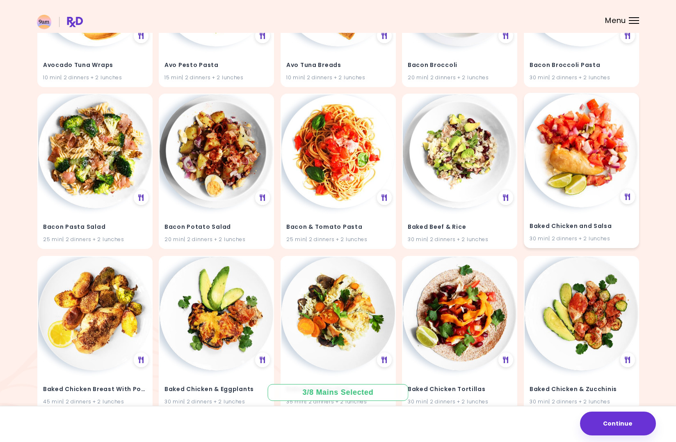
click at [568, 173] on img at bounding box center [582, 151] width 114 height 114
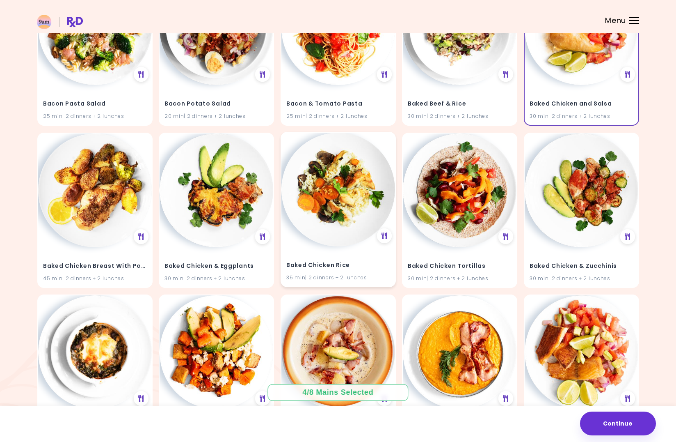
scroll to position [1118, 0]
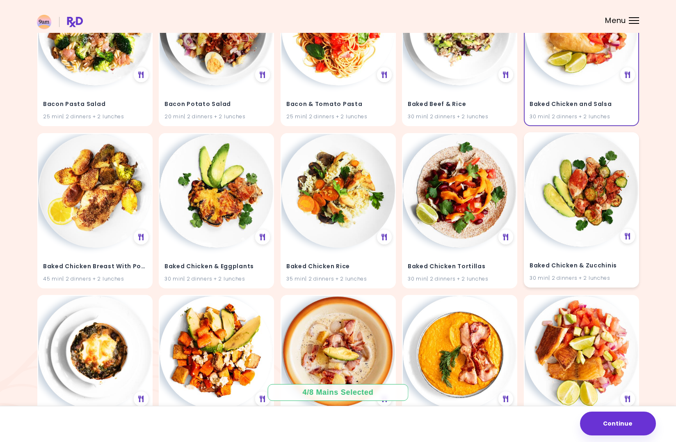
click at [613, 172] on img at bounding box center [582, 190] width 114 height 114
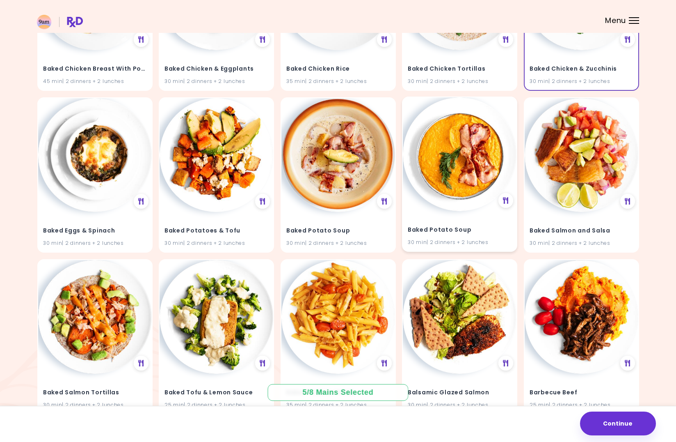
scroll to position [1318, 0]
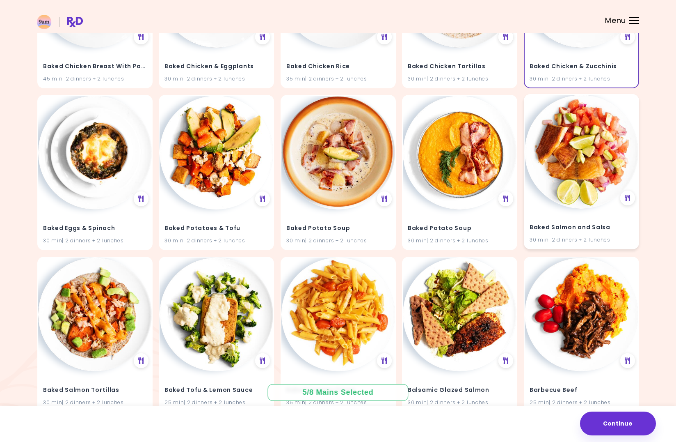
click at [609, 160] on img at bounding box center [582, 152] width 114 height 114
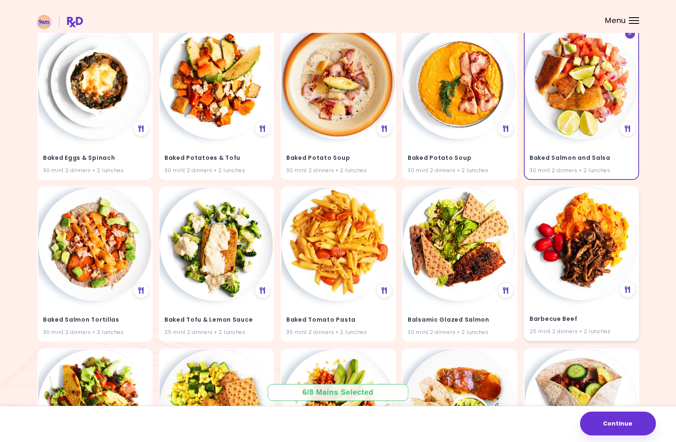
scroll to position [1388, 0]
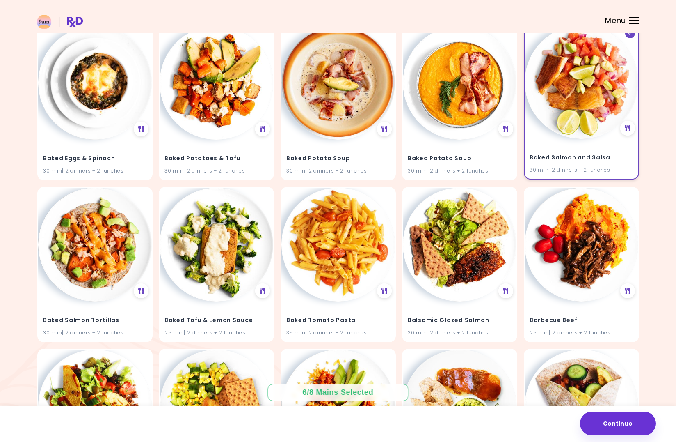
click at [575, 123] on img at bounding box center [582, 82] width 114 height 114
click at [446, 295] on img at bounding box center [460, 244] width 114 height 114
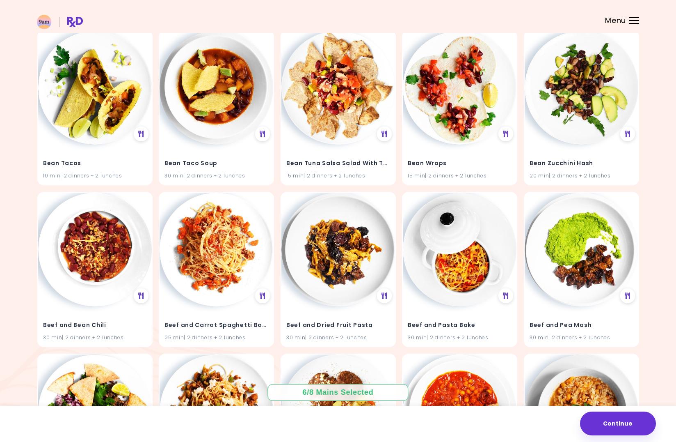
scroll to position [3018, 0]
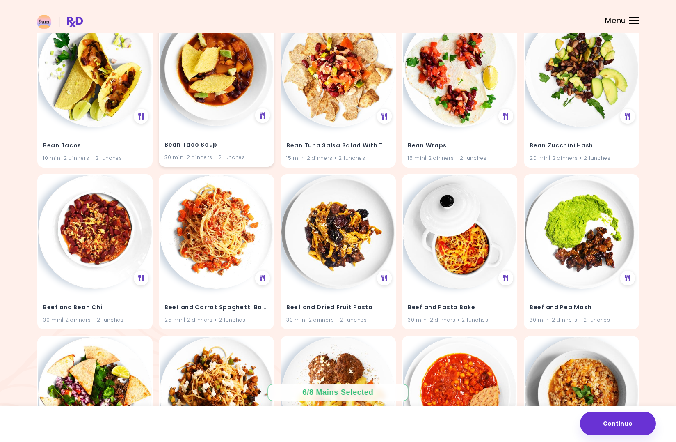
click at [233, 103] on img at bounding box center [217, 69] width 114 height 114
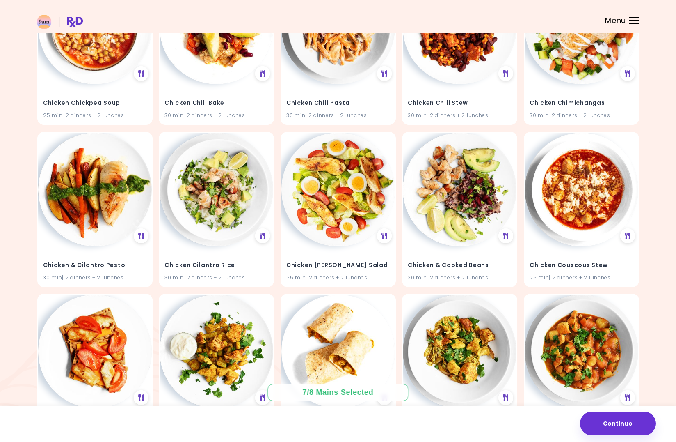
scroll to position [7755, 0]
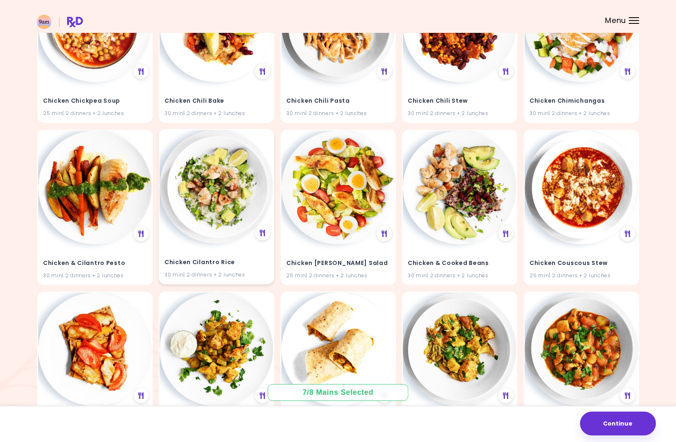
click at [209, 181] on img at bounding box center [217, 187] width 114 height 114
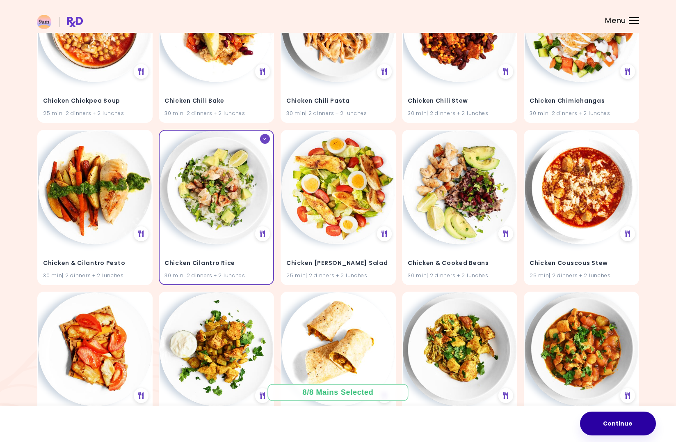
click at [609, 424] on button "Continue" at bounding box center [618, 423] width 76 height 24
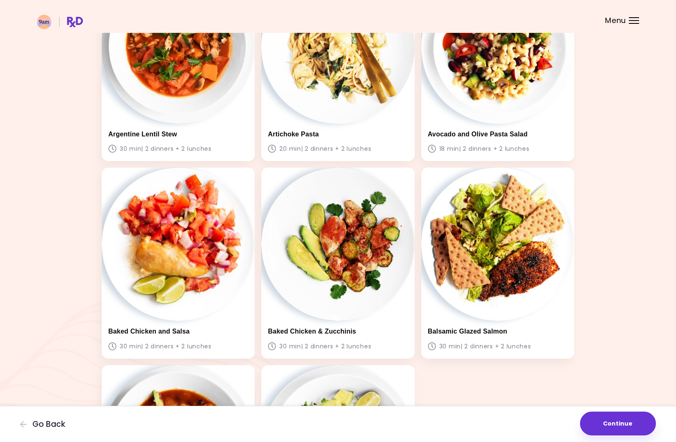
scroll to position [111, 0]
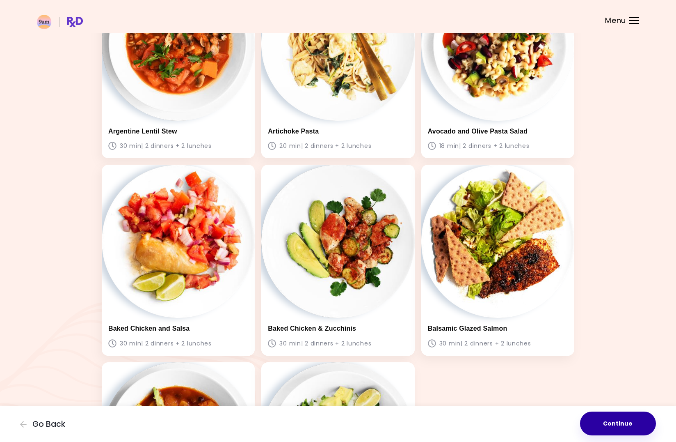
click at [621, 421] on button "Continue" at bounding box center [618, 423] width 76 height 24
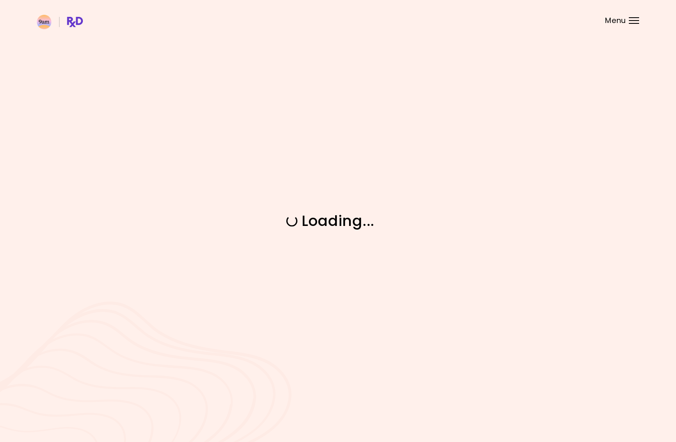
scroll to position [0, 0]
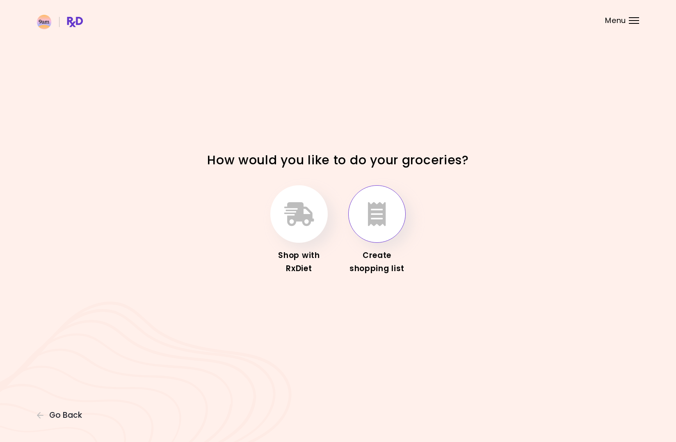
click at [377, 218] on icon "button" at bounding box center [377, 214] width 18 height 24
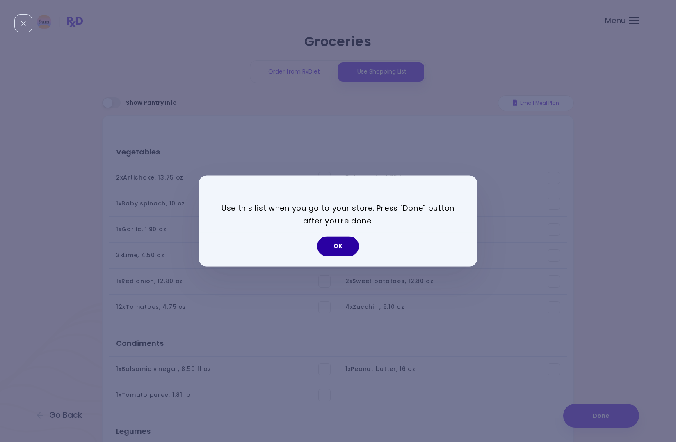
click at [341, 245] on button "OK" at bounding box center [338, 246] width 42 height 20
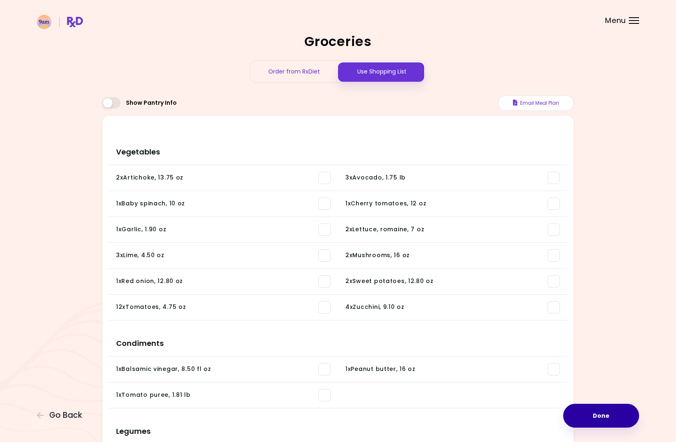
click at [630, 419] on button "Done" at bounding box center [601, 415] width 76 height 24
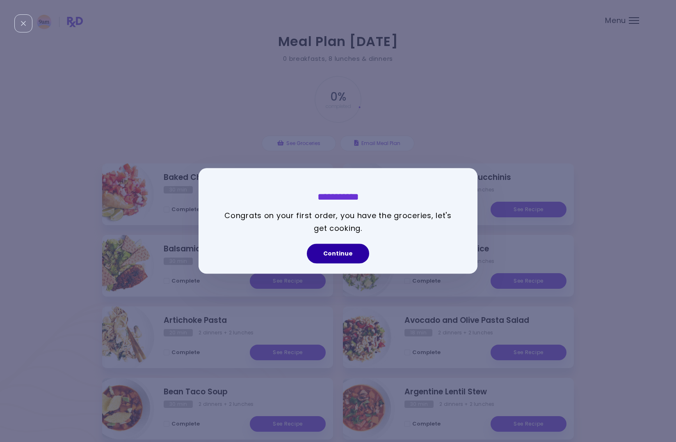
click at [348, 252] on button "Continue" at bounding box center [338, 254] width 62 height 20
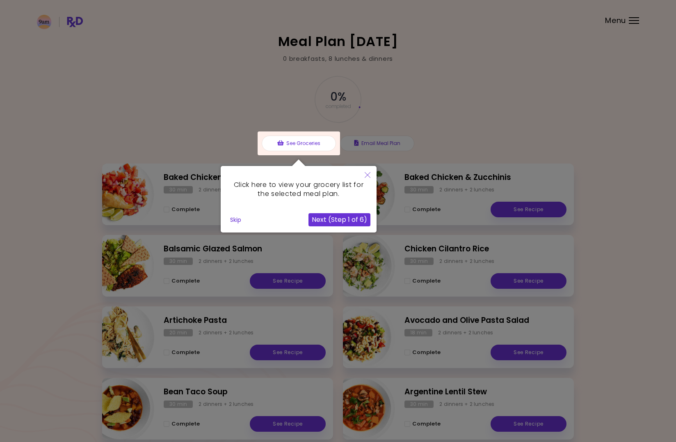
click at [351, 216] on button "Next (Step 1 of 6)" at bounding box center [340, 219] width 62 height 13
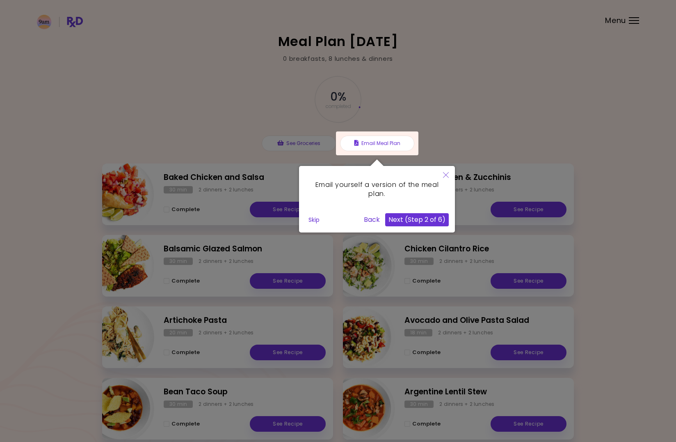
click at [429, 218] on button "Next (Step 2 of 6)" at bounding box center [417, 219] width 64 height 13
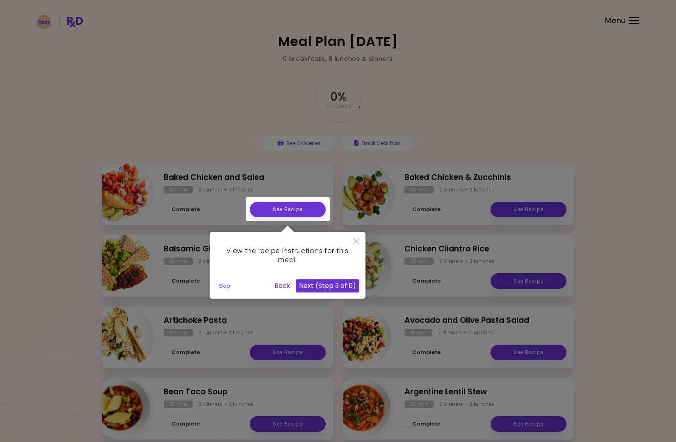
click at [323, 291] on button "Next (Step 3 of 6)" at bounding box center [328, 285] width 64 height 13
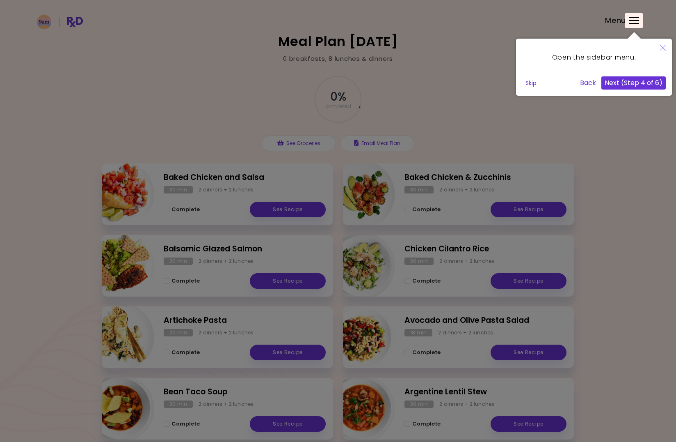
click at [638, 83] on button "Next (Step 4 of 6)" at bounding box center [634, 82] width 64 height 13
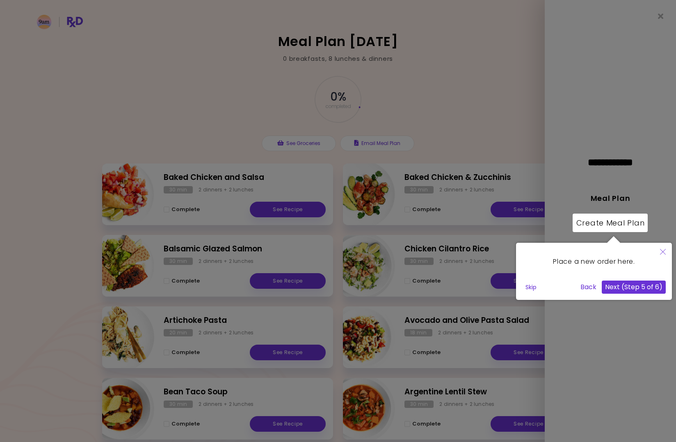
click at [614, 284] on button "Next (Step 5 of 6)" at bounding box center [634, 286] width 64 height 13
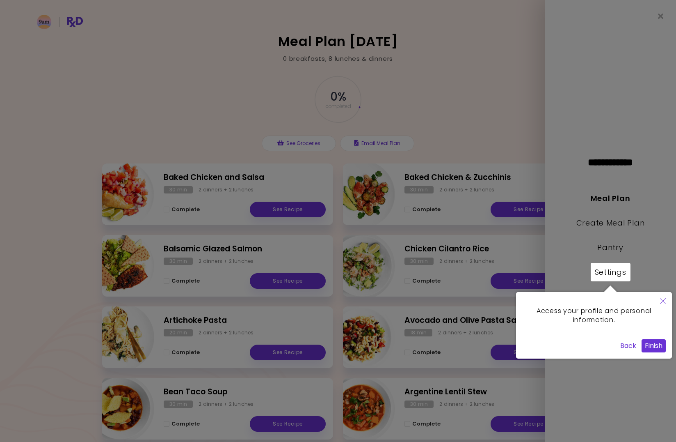
click at [654, 345] on button "Finish" at bounding box center [654, 345] width 24 height 13
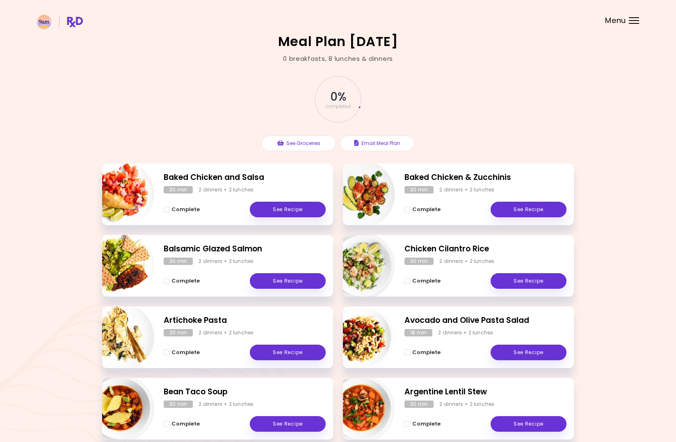
drag, startPoint x: 553, startPoint y: 101, endPoint x: 312, endPoint y: 112, distance: 241.2
click at [552, 101] on div "0 % completed See Groceries Email Meal Plan" at bounding box center [338, 113] width 472 height 100
click at [245, 176] on h2 "Baked Chicken and Salsa" at bounding box center [245, 178] width 162 height 12
click at [277, 211] on link "See Recipe" at bounding box center [288, 210] width 76 height 16
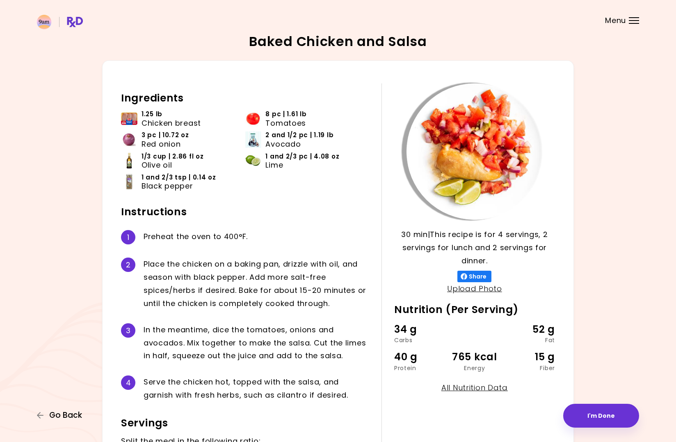
click at [60, 419] on span "Go Back" at bounding box center [65, 414] width 33 height 9
